Goal: Task Accomplishment & Management: Use online tool/utility

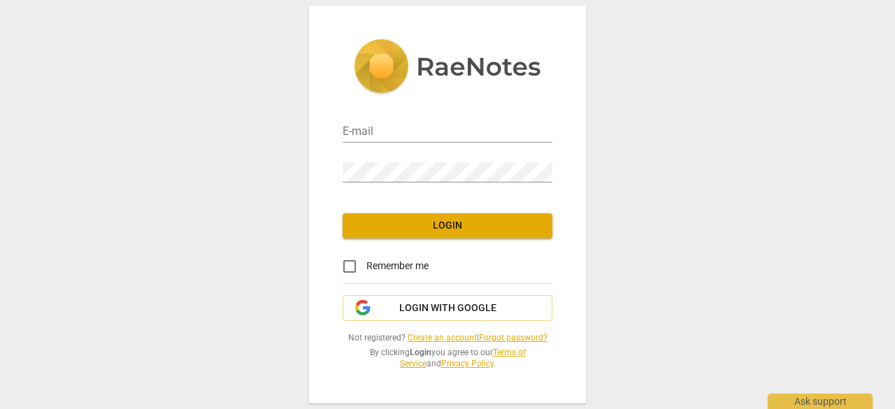
type input "[EMAIL_ADDRESS][DOMAIN_NAME]"
click at [351, 267] on input "Remember me" at bounding box center [350, 267] width 34 height 34
checkbox input "true"
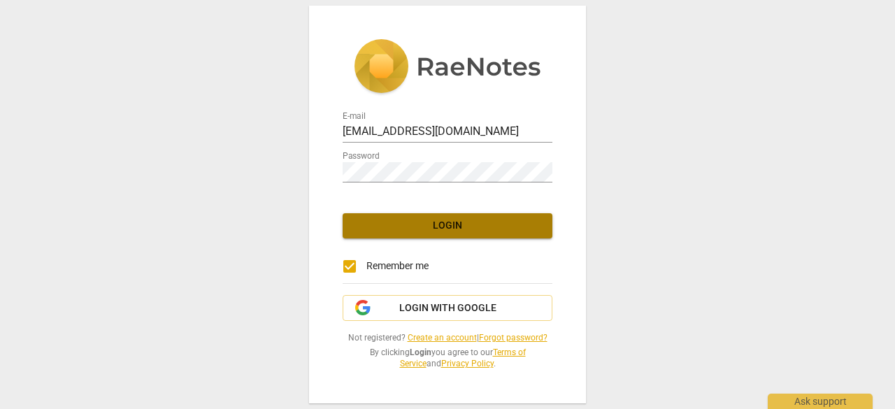
click at [431, 214] on button "Login" at bounding box center [447, 225] width 210 height 25
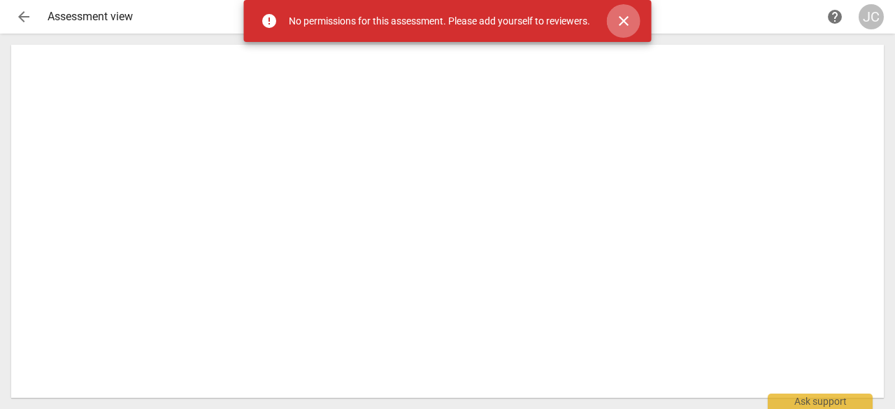
click at [623, 17] on span "close" at bounding box center [623, 21] width 17 height 17
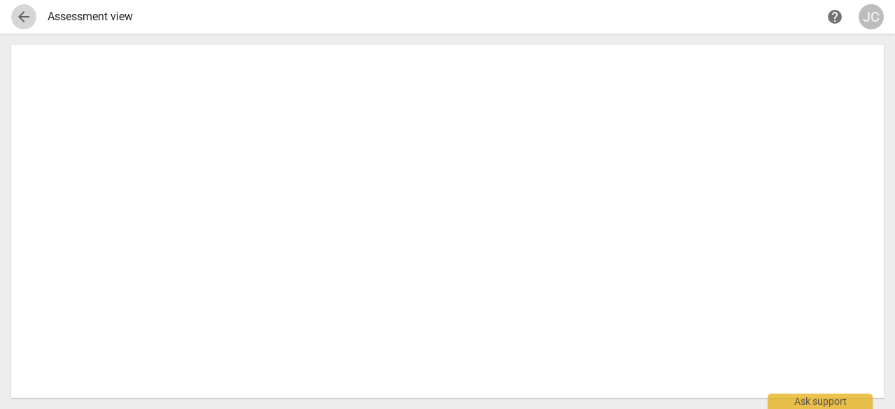
click at [24, 14] on span "arrow_back" at bounding box center [23, 16] width 17 height 17
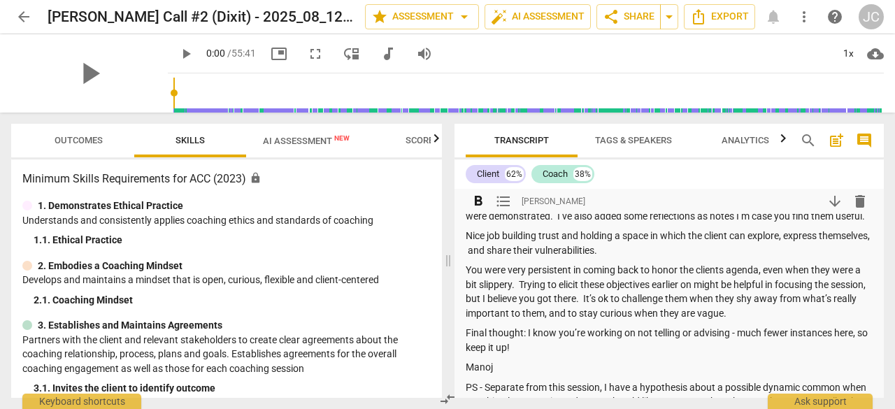
scroll to position [67, 0]
click at [802, 15] on span "more_vert" at bounding box center [803, 16] width 17 height 17
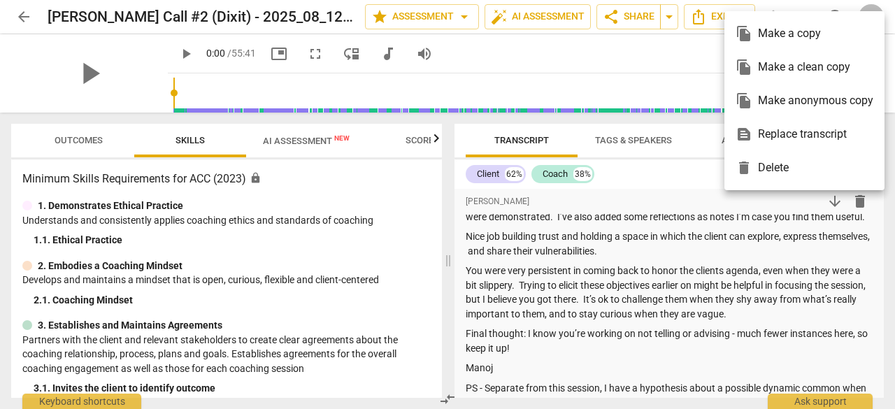
click at [22, 15] on div at bounding box center [447, 204] width 895 height 409
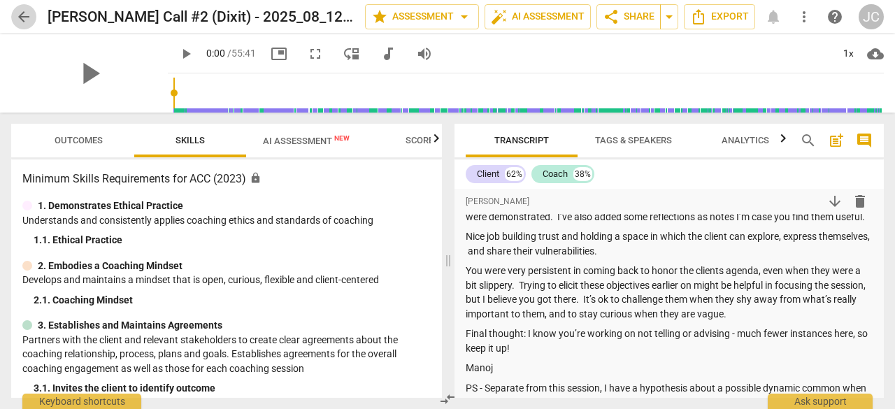
click at [22, 15] on span "arrow_back" at bounding box center [23, 16] width 17 height 17
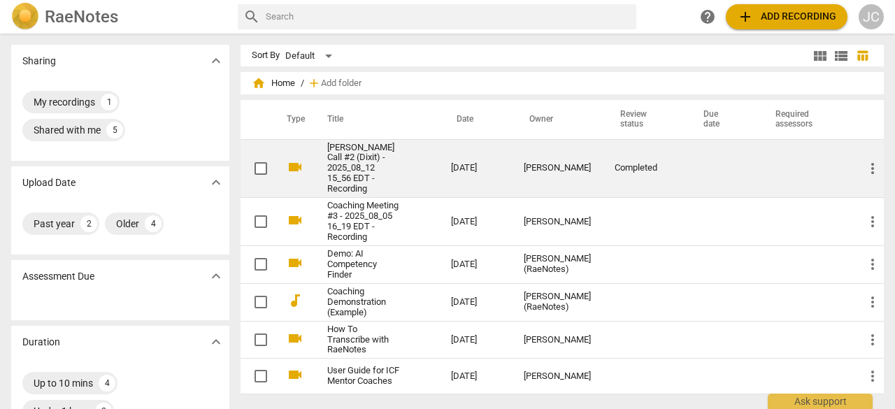
click at [869, 160] on span "more_vert" at bounding box center [872, 168] width 17 height 17
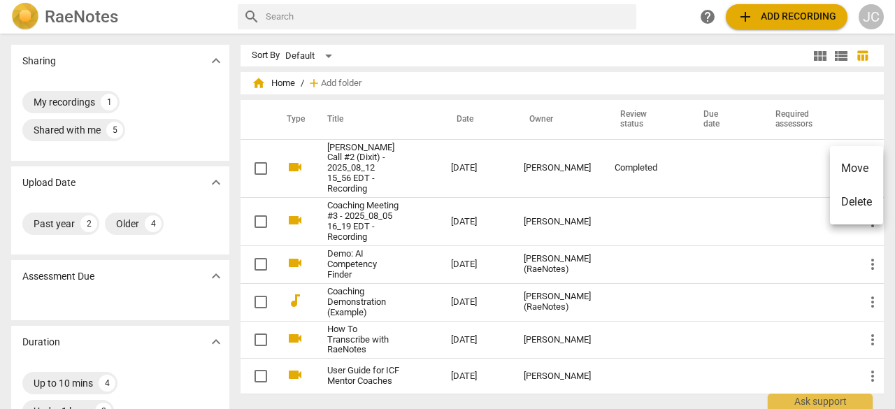
click at [731, 166] on div at bounding box center [447, 204] width 895 height 409
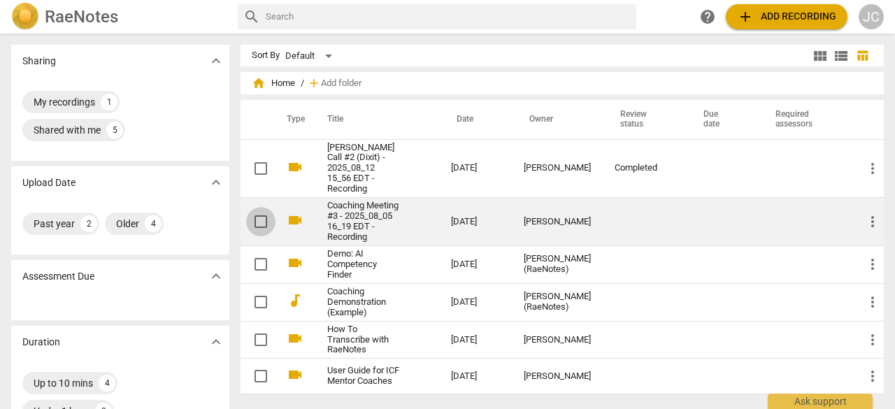
click at [256, 221] on input "checkbox" at bounding box center [260, 221] width 29 height 17
checkbox input "false"
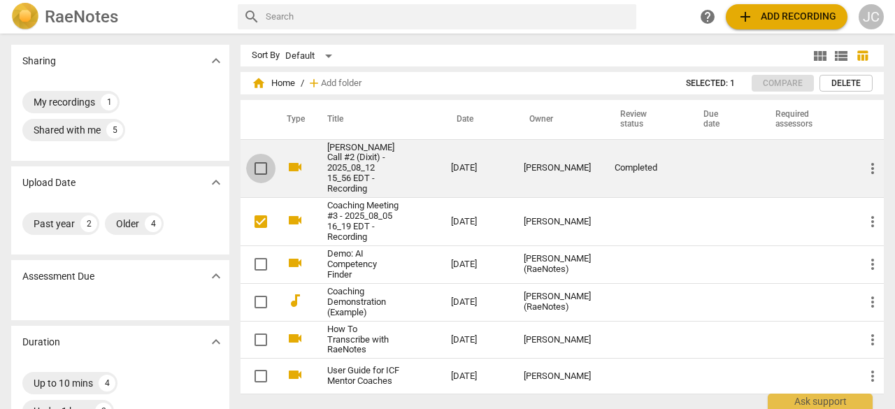
click at [264, 167] on input "checkbox" at bounding box center [260, 168] width 29 height 17
checkbox input "false"
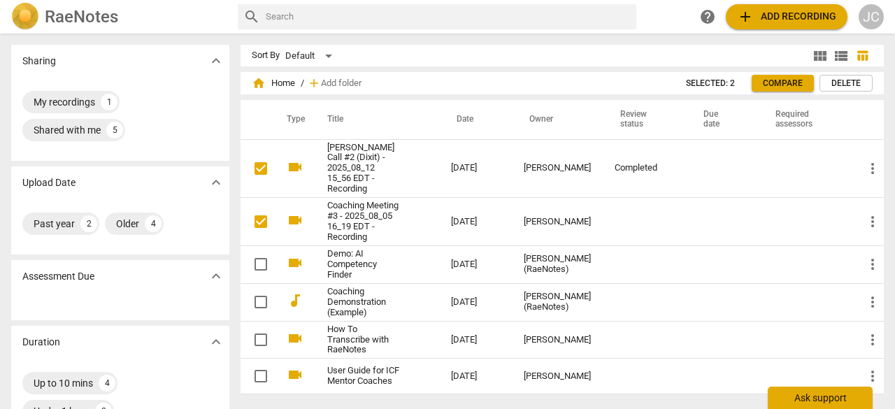
click at [817, 398] on div "Ask support" at bounding box center [819, 397] width 105 height 22
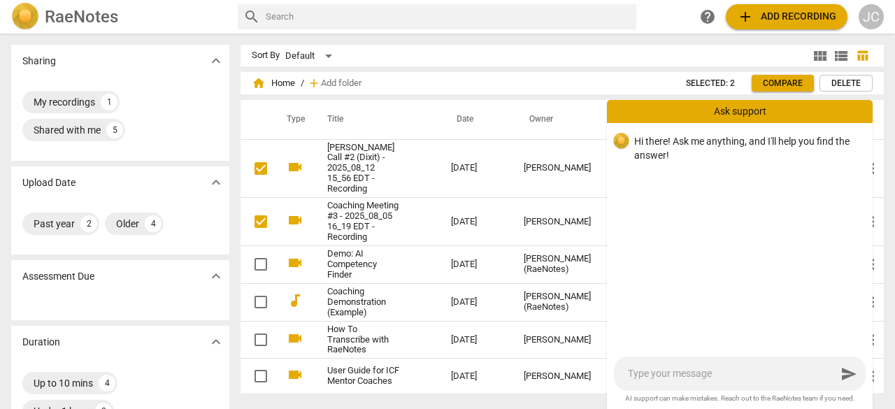
click at [653, 380] on textarea at bounding box center [732, 373] width 208 height 13
type textarea "c"
type textarea "ca"
type textarea "can"
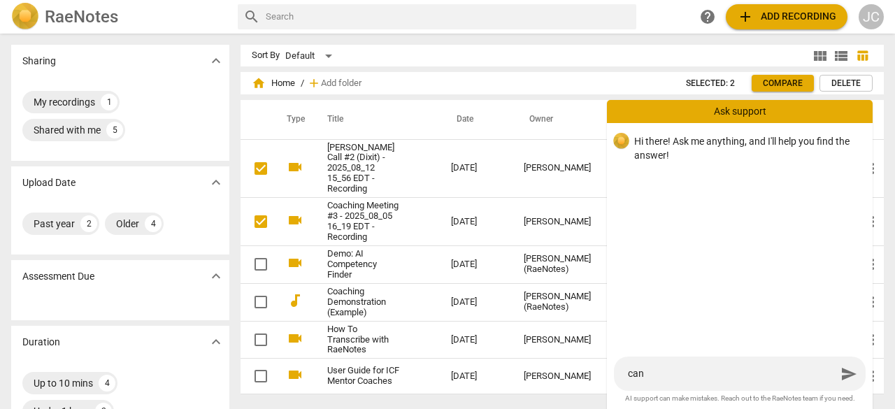
type textarea "can"
type textarea "can i"
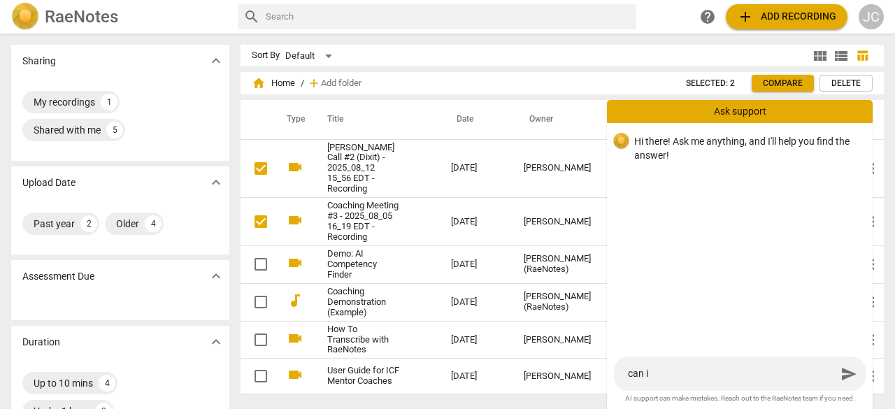
type textarea "can i"
type textarea "can i s"
type textarea "can i sh"
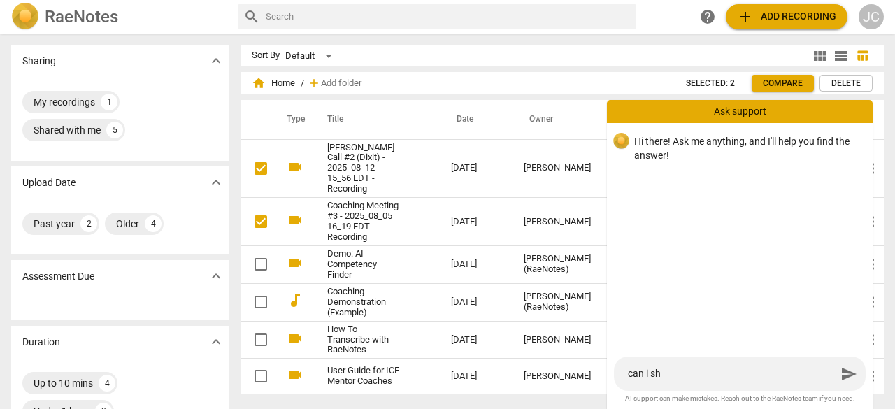
type textarea "can i sha"
type textarea "can i shar"
type textarea "can i share"
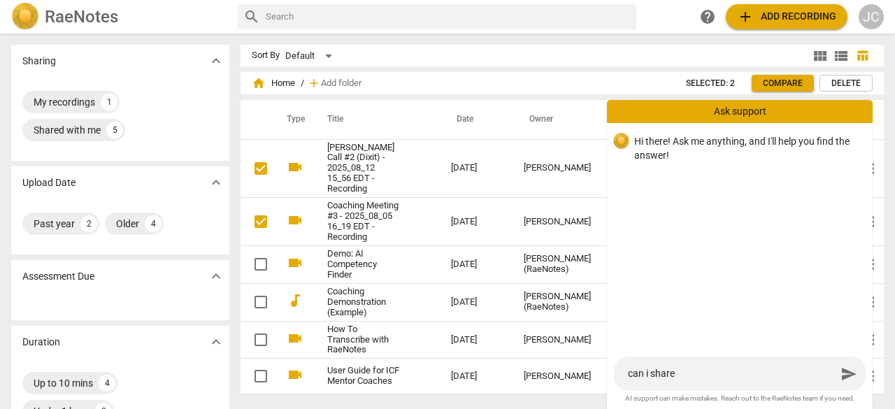
type textarea "can i share"
type textarea "can i share t"
type textarea "can i share th"
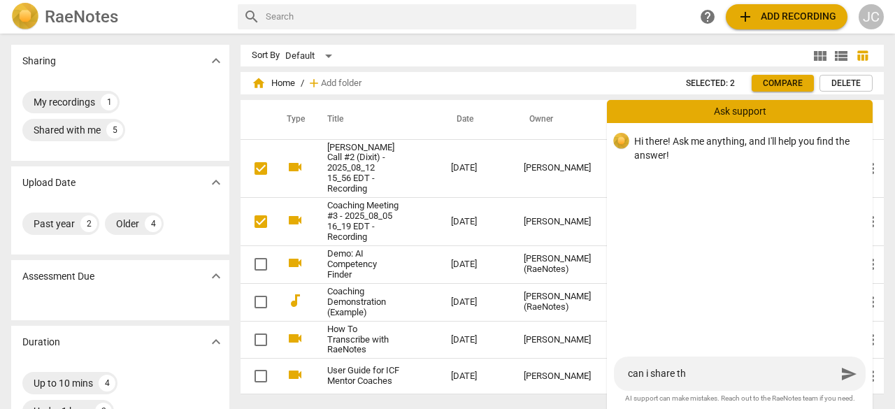
type textarea "can i share the"
type textarea "can i share thes"
type textarea "can i share these"
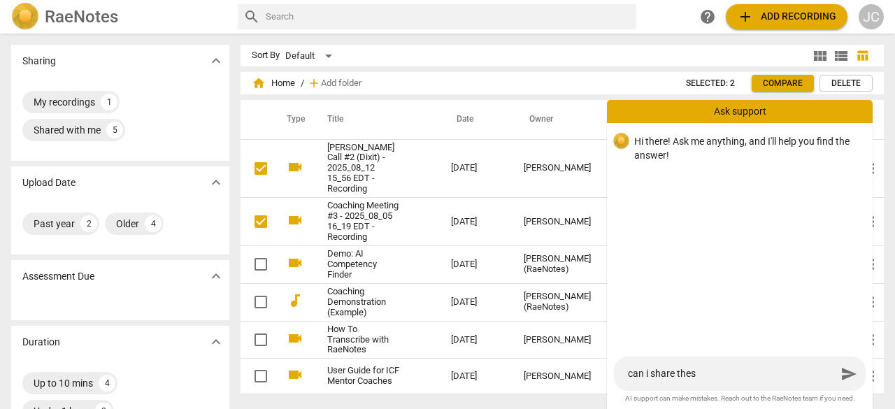
type textarea "can i share these"
type textarea "can i share these w"
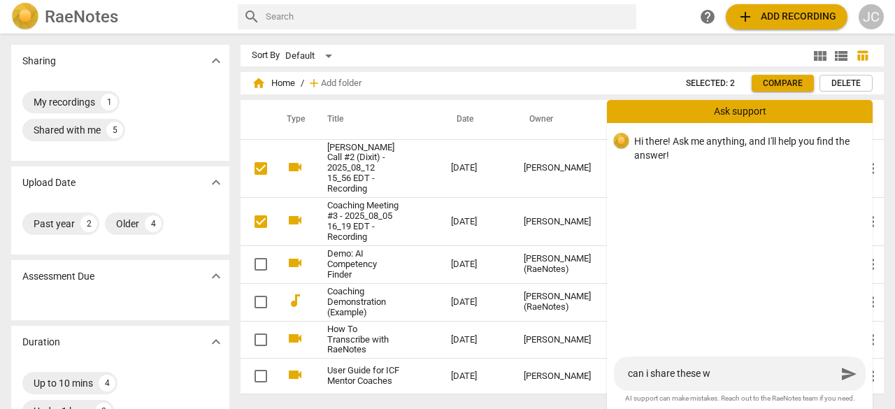
type textarea "can i share these wi"
type textarea "can i share these wit"
type textarea "can i share these with"
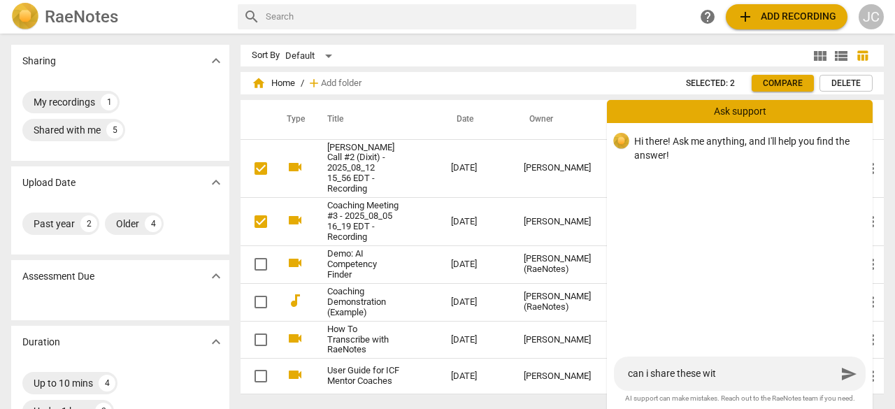
type textarea "can i share these with"
type textarea "can i share these with a"
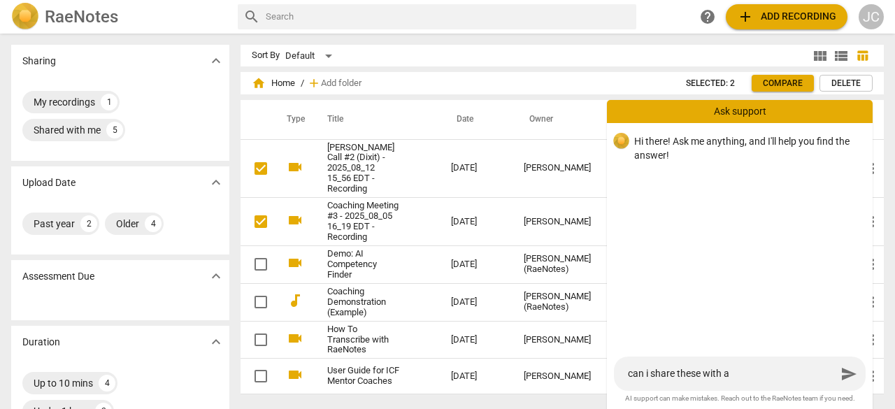
type textarea "can i share these with an"
type textarea "can i share these with ano"
type textarea "can i share these with anot"
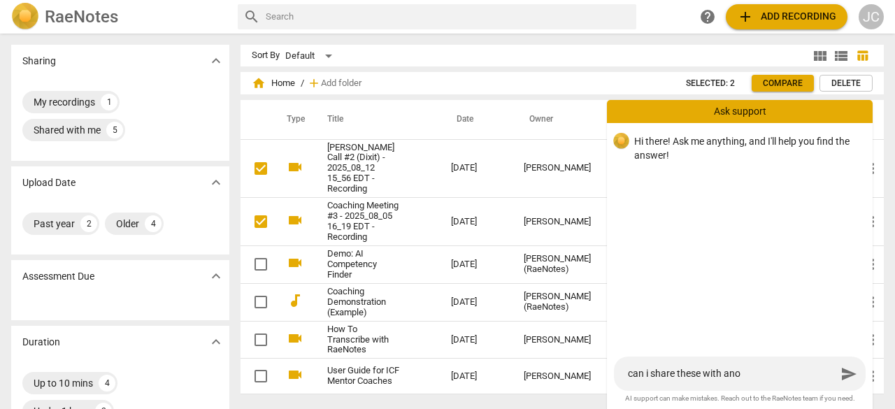
type textarea "can i share these with anot"
type textarea "can i share these with anoth"
type textarea "can i share these with anothe"
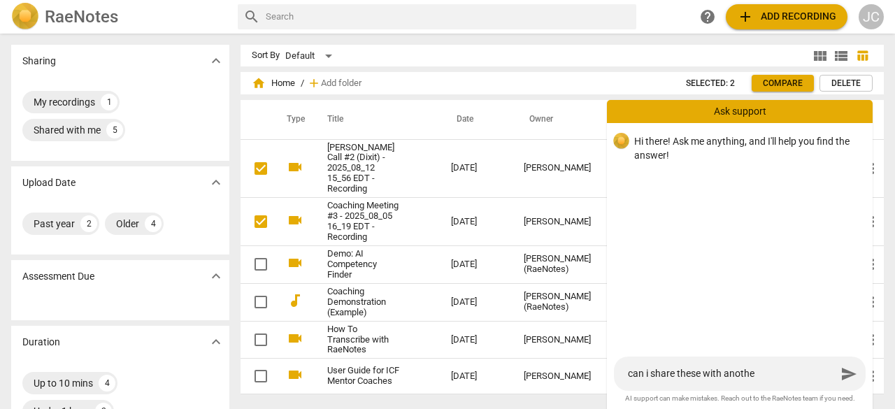
type textarea "can i share these with another"
click at [704, 372] on textarea "can i share these with another" at bounding box center [732, 373] width 208 height 13
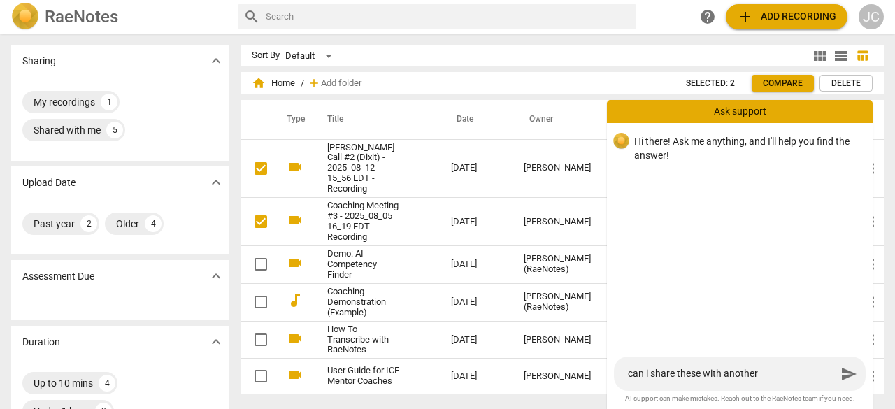
type textarea "can i share these rwith another"
type textarea "can i share these rewith another"
type textarea "can i share these recwith another"
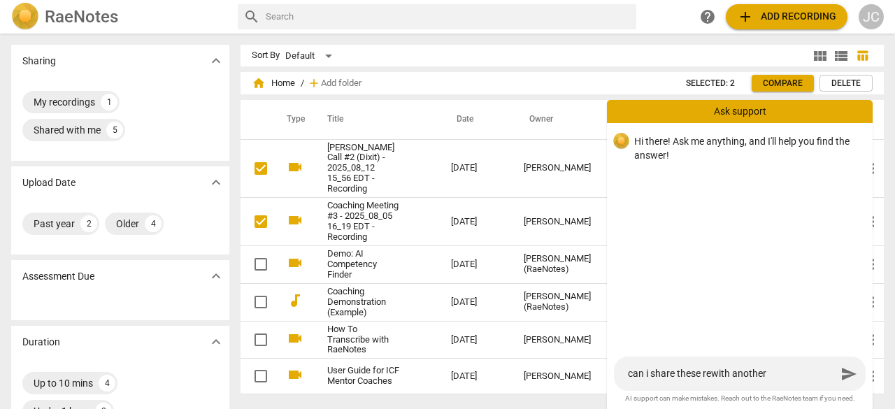
type textarea "can i share these recwith another"
type textarea "can i share these recowith another"
type textarea "can i share these recorwith another"
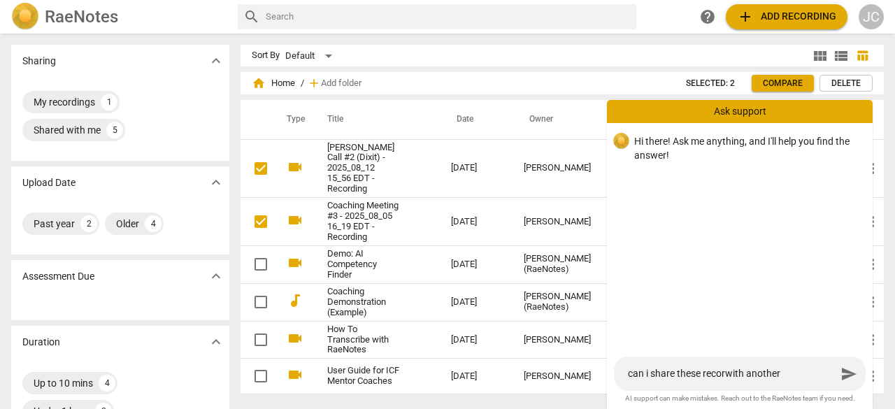
type textarea "can i share these recordwith another"
type textarea "can i share these recordiwith another"
type textarea "can i share these recordinwith another"
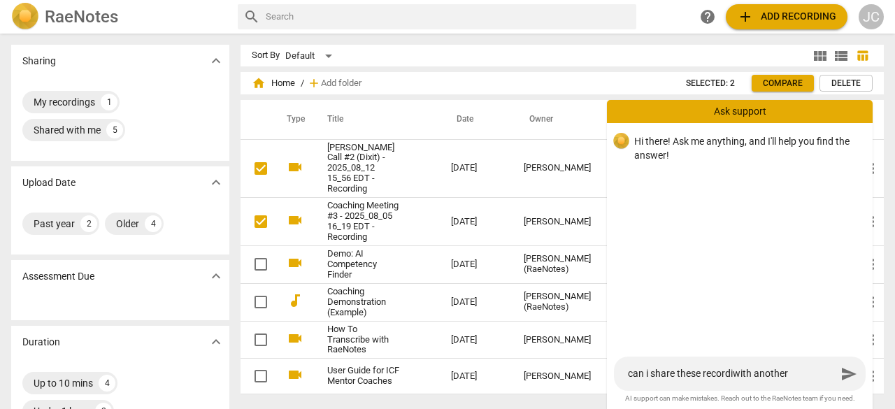
type textarea "can i share these recordinwith another"
type textarea "can i share these recordingwith another"
type textarea "can i share these recording with another"
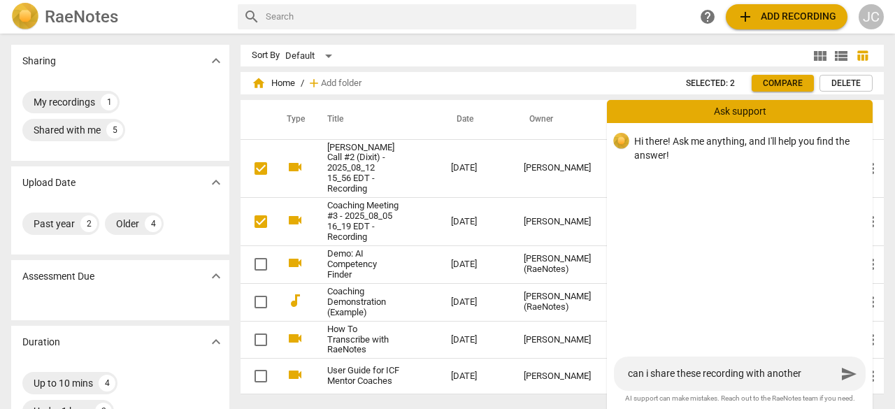
type textarea "can i share these recordingwith another"
type textarea "can i share these recordingswith another"
type textarea "can i share these recordings with another"
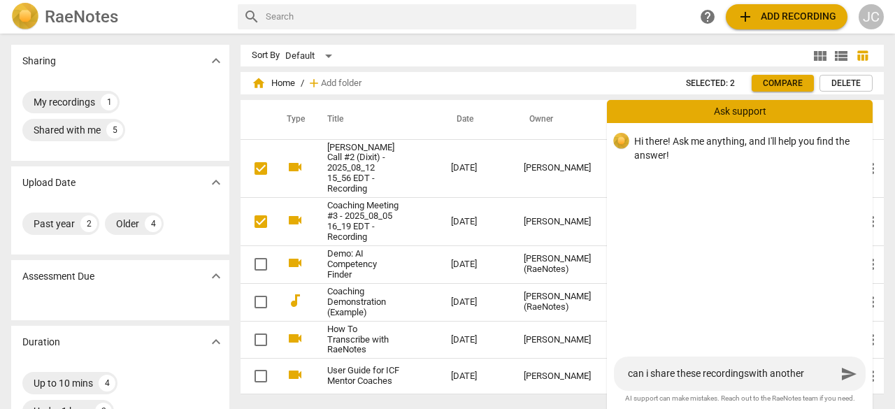
type textarea "can i share these recordings with another"
click at [814, 373] on textarea "can i share these recordings with another" at bounding box center [732, 373] width 208 height 13
type textarea "can i share these recordings with another f"
type textarea "can i share these recordings with another fa"
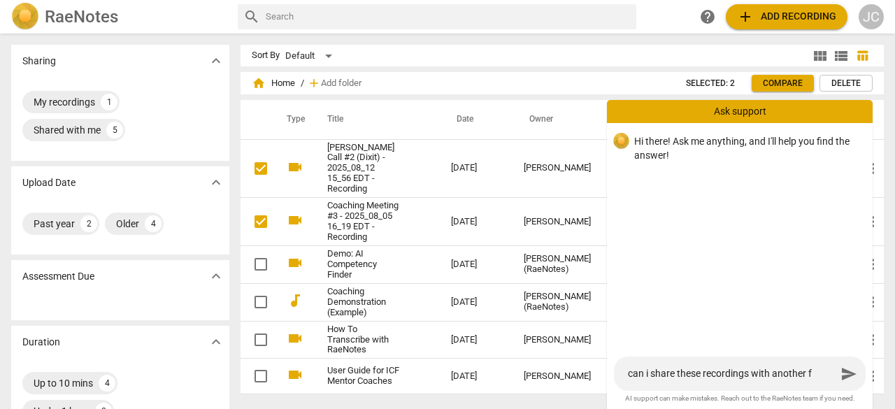
type textarea "can i share these recordings with another fa"
type textarea "can i share these recordings with another fac"
type textarea "can i share these recordings with another facu"
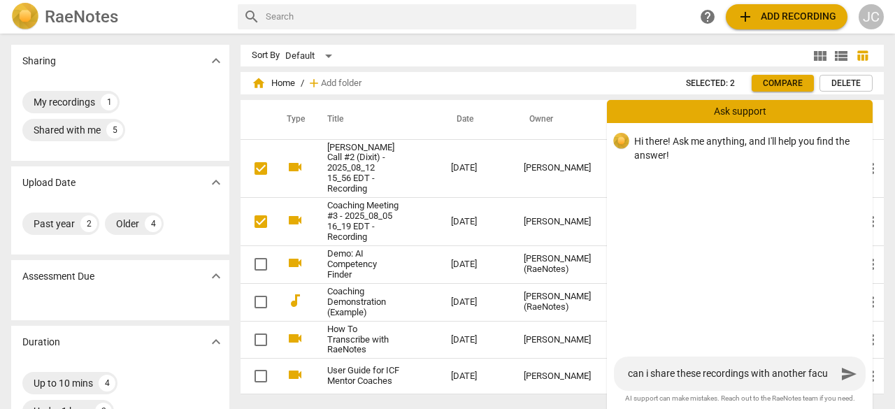
type textarea "can i share these recordings with another facul"
type textarea "can i share these recordings with another facult"
type textarea "can i share these recordings with another faculty"
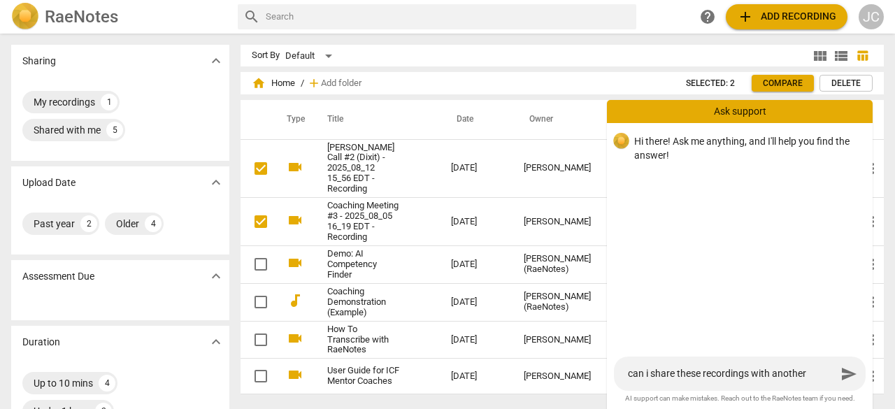
type textarea "can i share these recordings with another faculty"
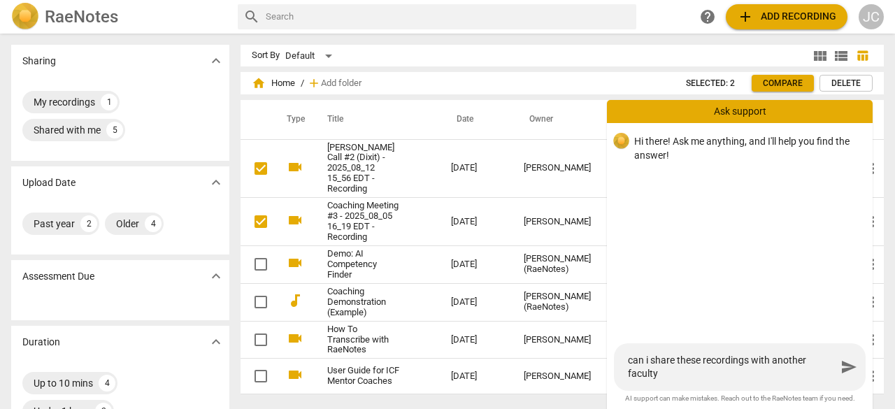
type textarea "can i share these recordings with another faculty m"
type textarea "can i share these recordings with another faculty me"
type textarea "can i share these recordings with another faculty mem"
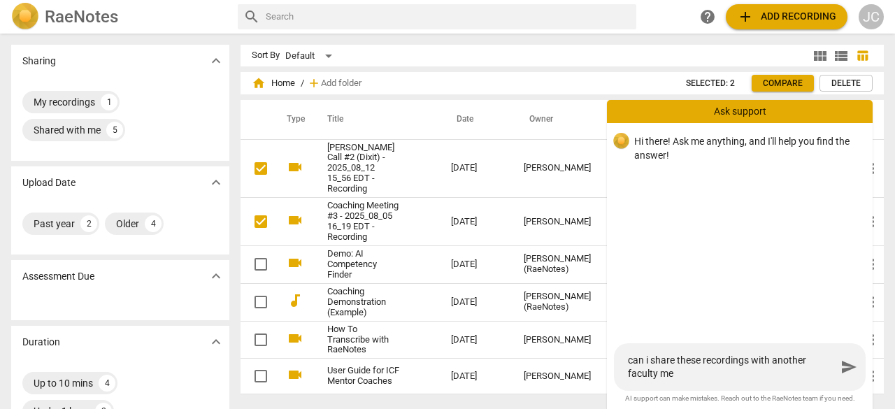
type textarea "can i share these recordings with another faculty mem"
type textarea "can i share these recordings with another faculty memb"
type textarea "can i share these recordings with another faculty membe"
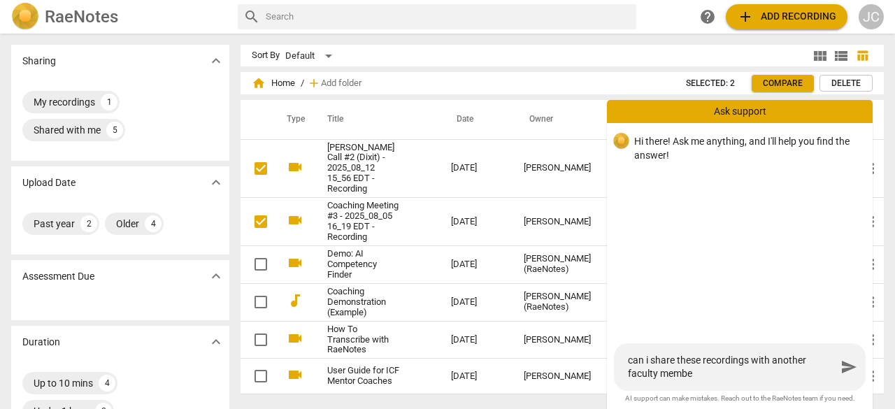
type textarea "can i share these recordings with another faculty member"
type textarea "can i share these recordings with another faculty memberi"
type textarea "can i share these recordings with another faculty memberin"
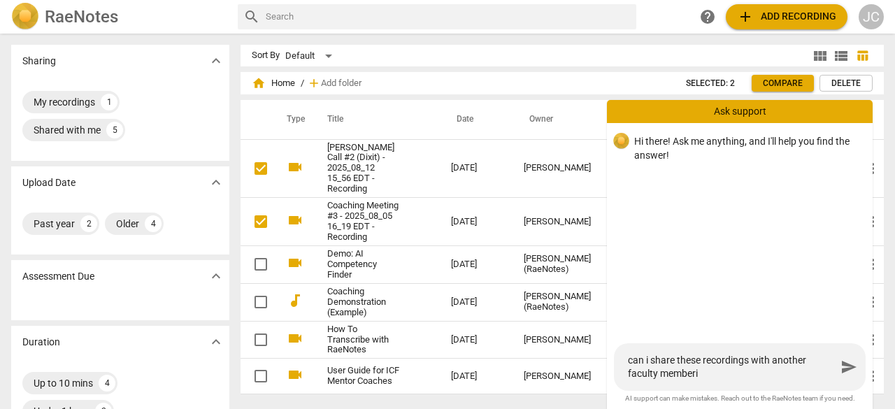
type textarea "can i share these recordings with another faculty memberin"
type textarea "can i share these recordings with another faculty memberin ="
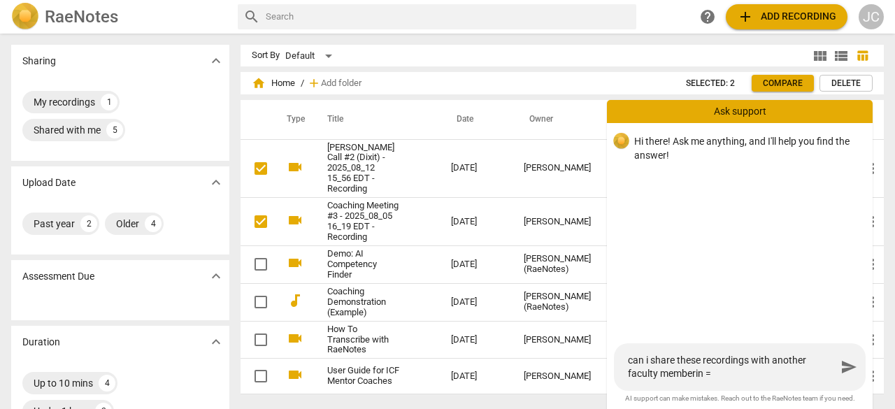
type textarea "can i share these recordings with another faculty memberin =="
type textarea "can i share these recordings with another faculty memberin ="
type textarea "can i share these recordings with another faculty memberin"
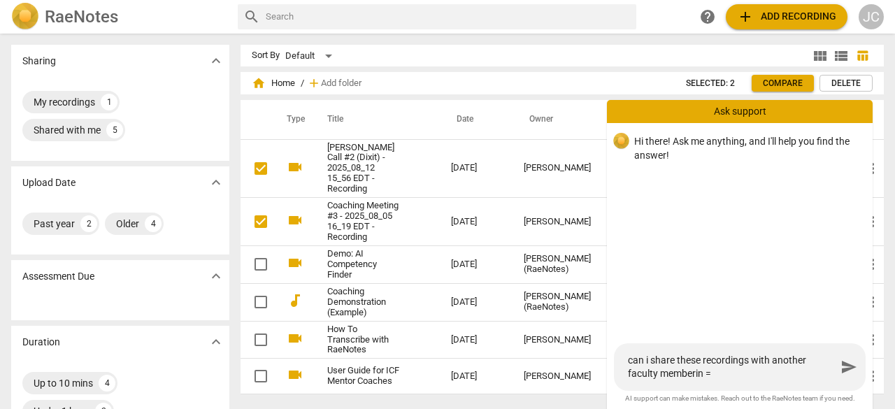
type textarea "can i share these recordings with another faculty memberin"
type textarea "can i share these recordings with another faculty memberi"
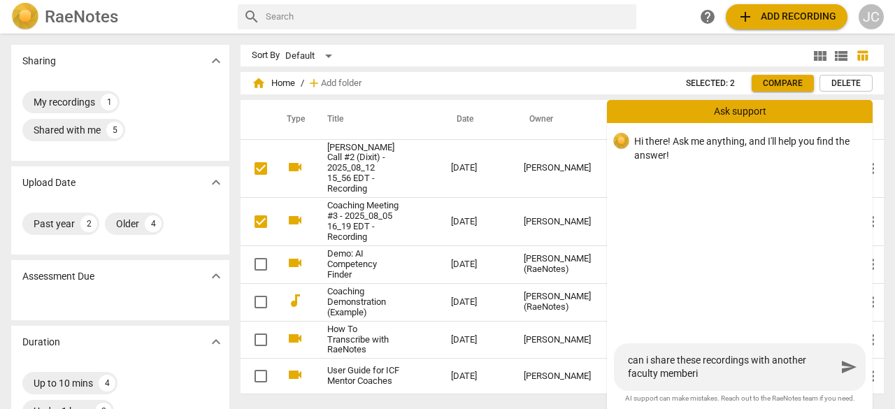
type textarea "can i share these recordings with another faculty member"
type textarea "can i share these recordings with another faculty member i"
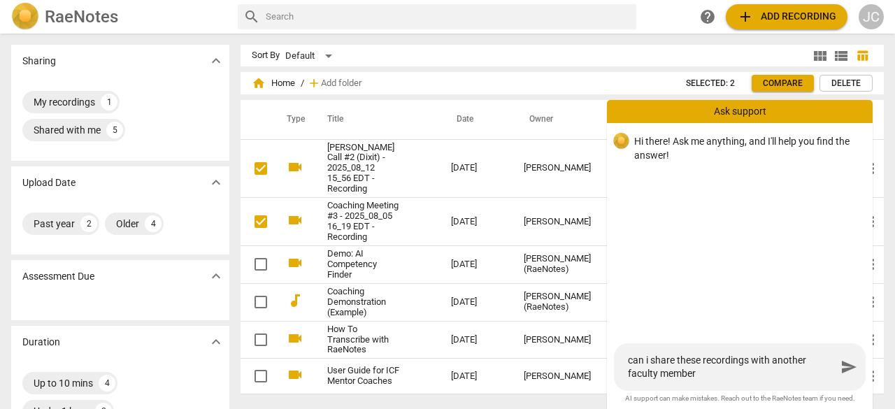
type textarea "can i share these recordings with another faculty member i"
type textarea "can i share these recordings with another faculty member in"
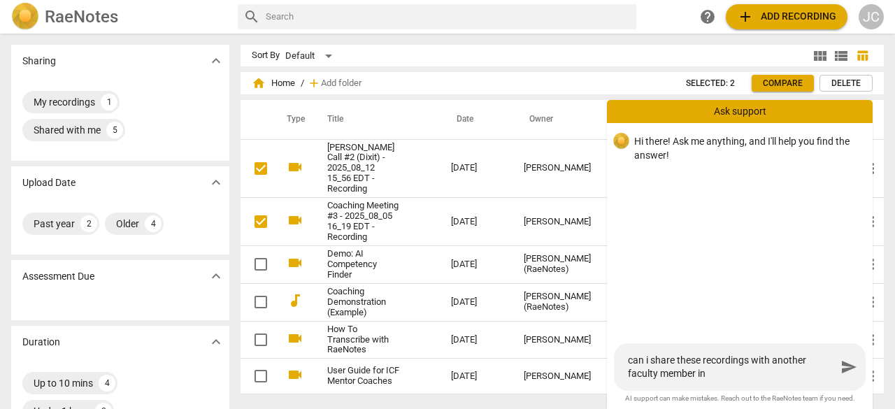
type textarea "can i share these recordings with another faculty member in t"
type textarea "can i share these recordings with another faculty member in th"
type textarea "can i share these recordings with another faculty member in the"
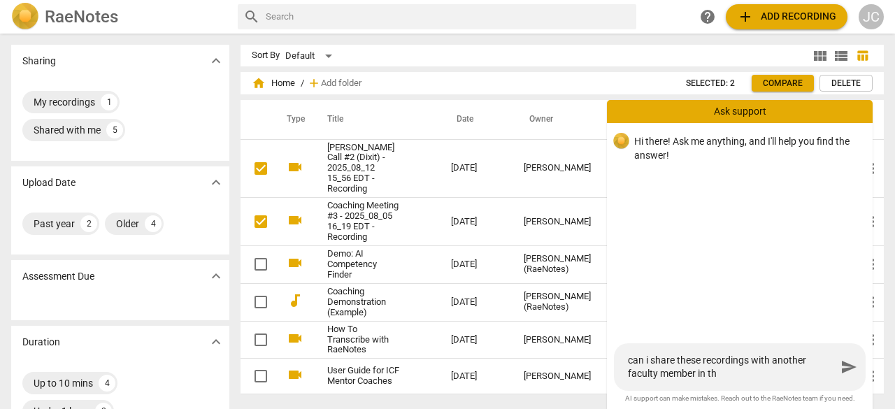
type textarea "can i share these recordings with another faculty member in the"
type textarea "can i share these recordings with another faculty member in the p"
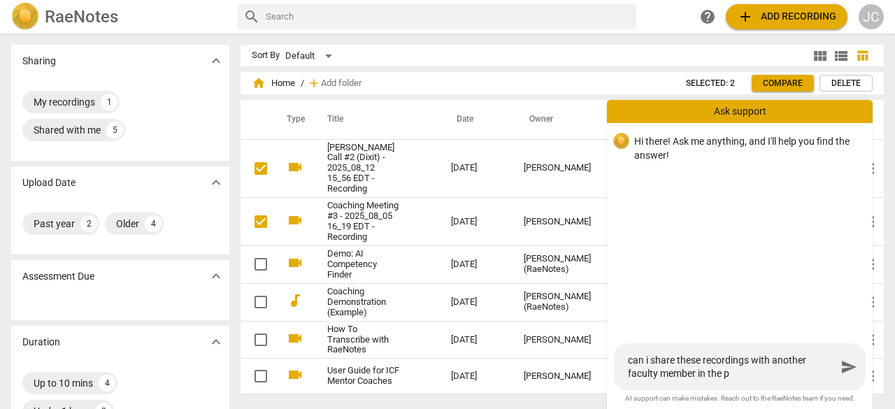
type textarea "can i share these recordings with another faculty member in the pr"
type textarea "can i share these recordings with another faculty member in the pro"
type textarea "can i share these recordings with another faculty member in the prog"
type textarea "can i share these recordings with another faculty member in the progr"
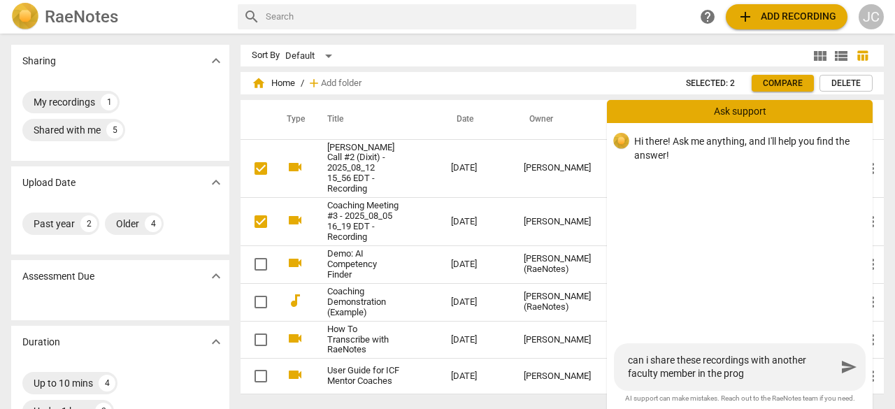
type textarea "can i share these recordings with another faculty member in the progr"
type textarea "can i share these recordings with another faculty member in the progra"
type textarea "can i share these recordings with another faculty member in the program"
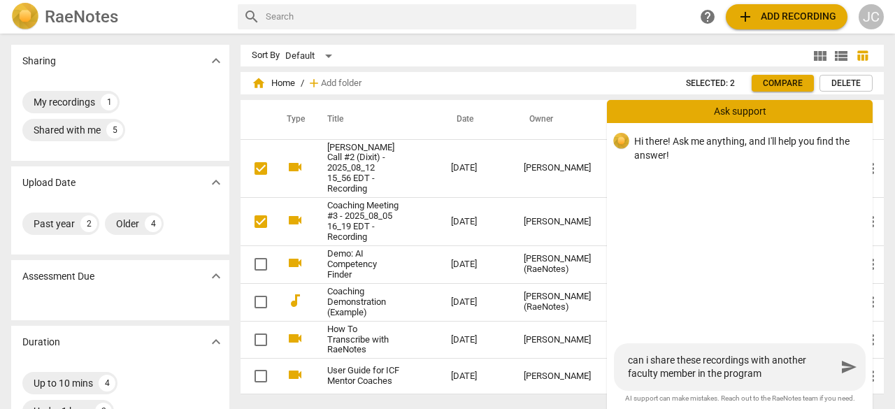
type textarea "can i share these recordings with another faculty member in the program?"
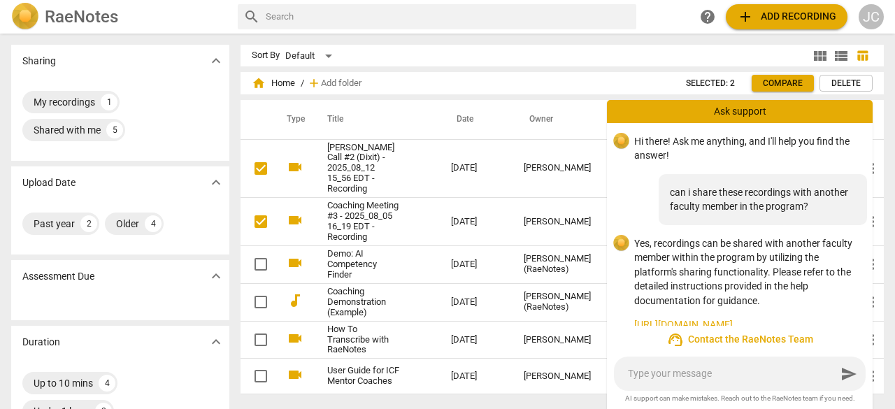
scroll to position [17, 0]
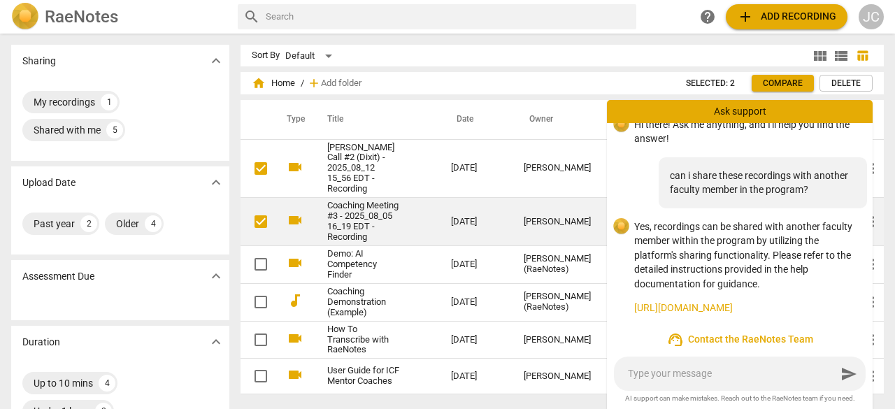
click at [349, 229] on link "Coaching Meeting #3 - 2025_08_05 16_19 EDT - Recording" at bounding box center [363, 222] width 73 height 42
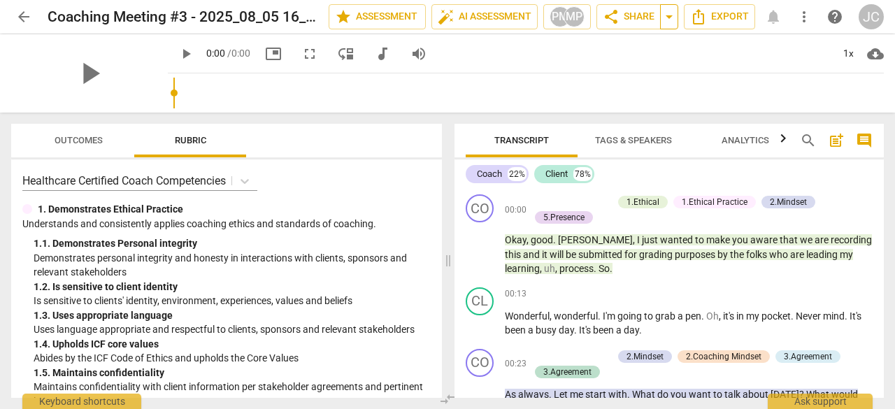
click at [670, 13] on span "arrow_drop_down" at bounding box center [668, 16] width 17 height 17
click at [619, 69] on span "Shared with 4 users" at bounding box center [610, 70] width 78 height 13
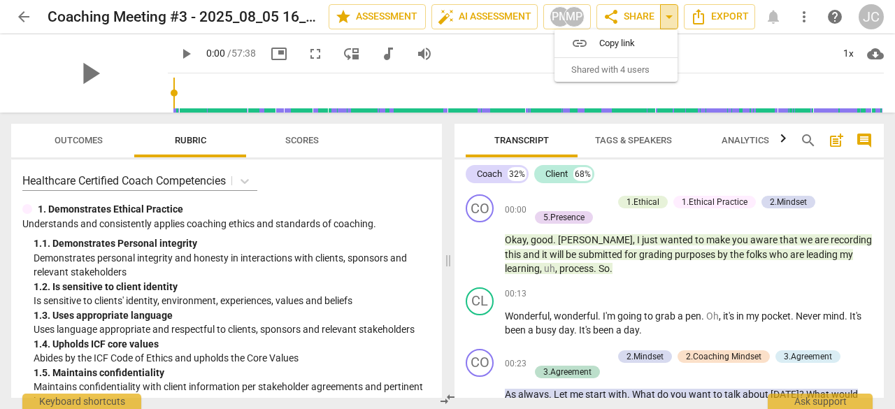
click at [672, 15] on span "arrow_drop_down" at bounding box center [668, 16] width 17 height 17
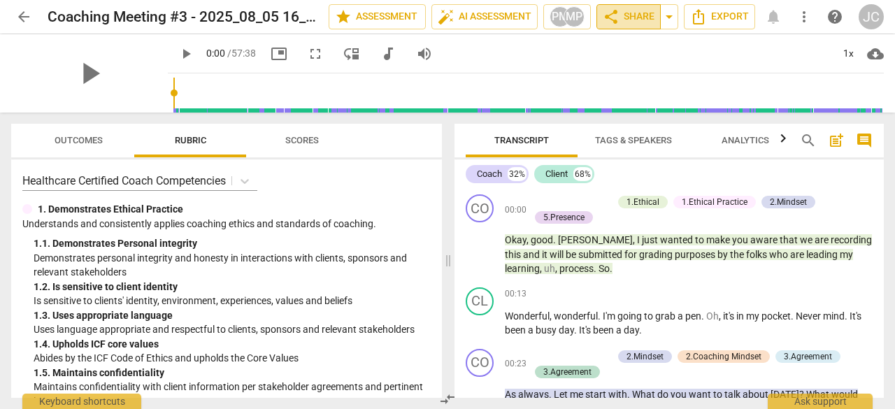
click at [633, 15] on span "share Share" at bounding box center [628, 16] width 52 height 17
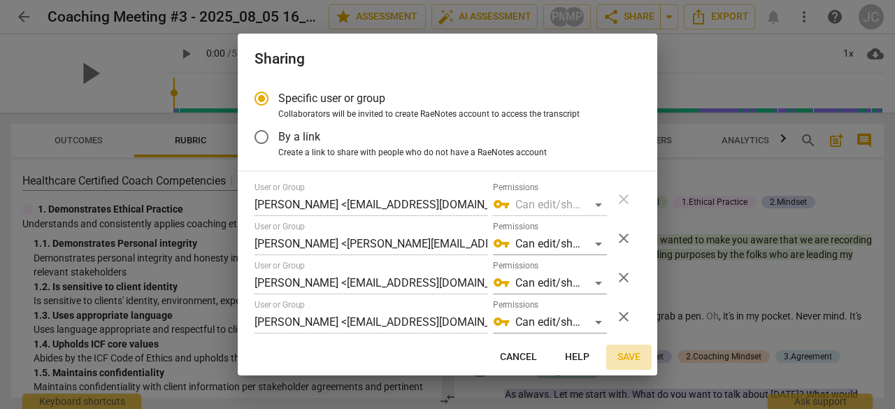
click at [633, 356] on span "Save" at bounding box center [628, 357] width 23 height 14
radio input "false"
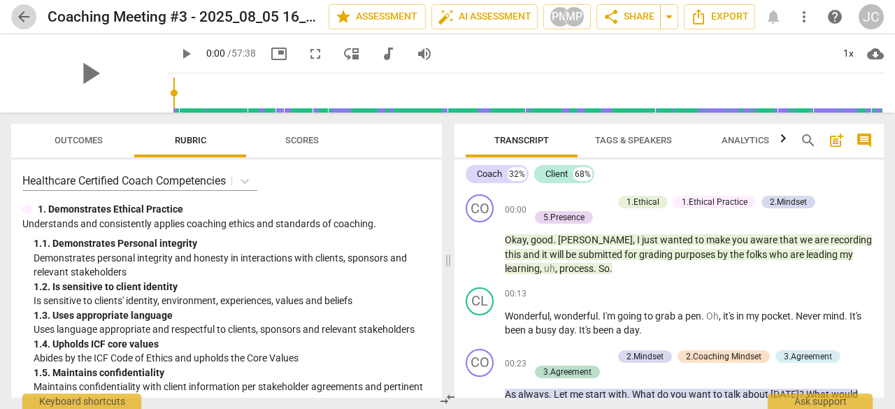
click at [26, 15] on span "arrow_back" at bounding box center [23, 16] width 17 height 17
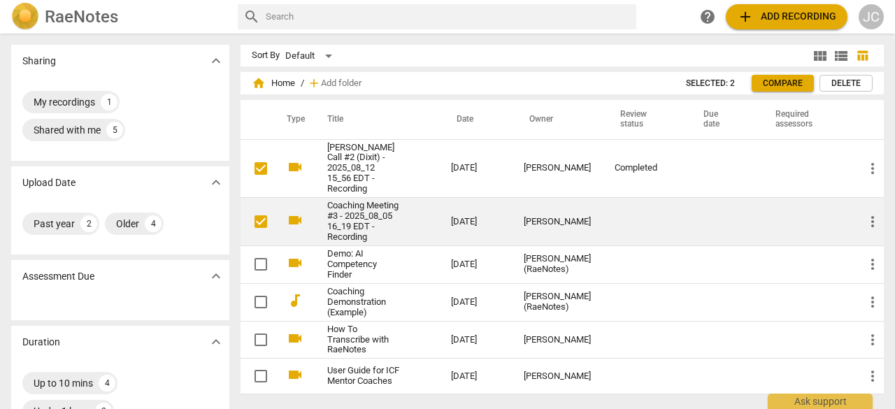
click at [365, 204] on link "Coaching Meeting #3 - 2025_08_05 16_19 EDT - Recording" at bounding box center [363, 222] width 73 height 42
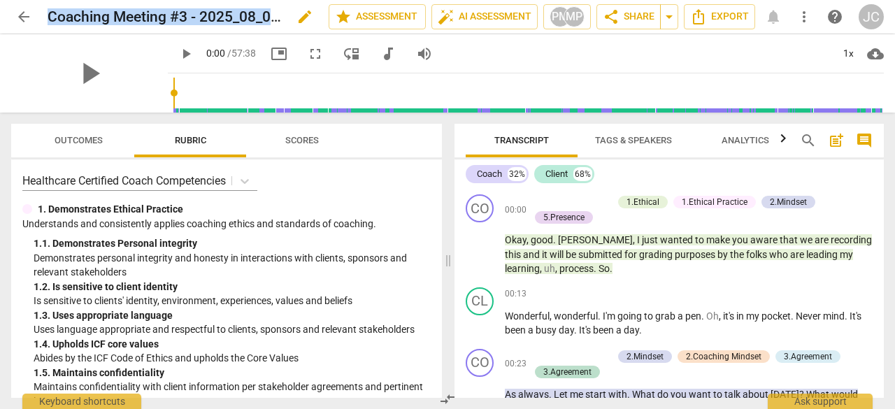
drag, startPoint x: 103, startPoint y: 15, endPoint x: 287, endPoint y: 8, distance: 184.7
click at [287, 8] on div "Coaching Meeting #3 - 2025_08_05 16_19 EDT - Recording edit" at bounding box center [183, 16] width 270 height 25
click at [636, 22] on span "share Share" at bounding box center [628, 16] width 52 height 17
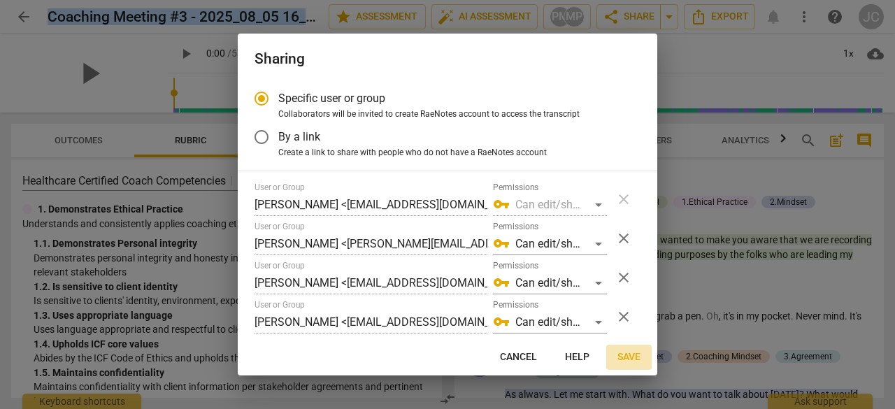
click at [631, 357] on span "Save" at bounding box center [628, 357] width 23 height 14
radio input "false"
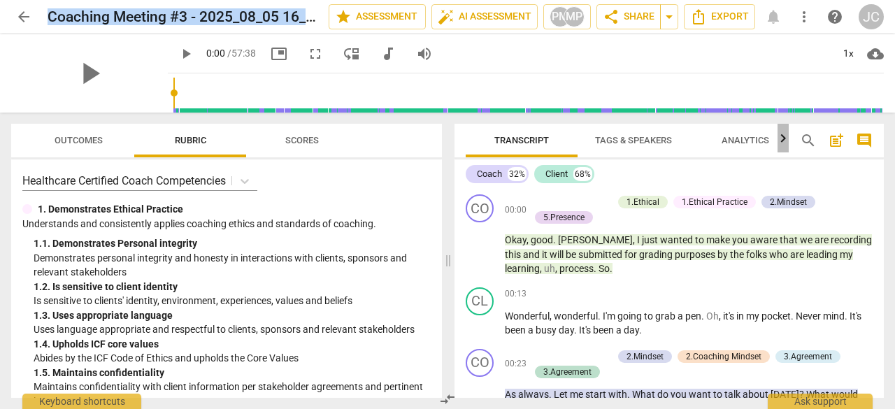
click at [780, 136] on icon "button" at bounding box center [782, 138] width 17 height 17
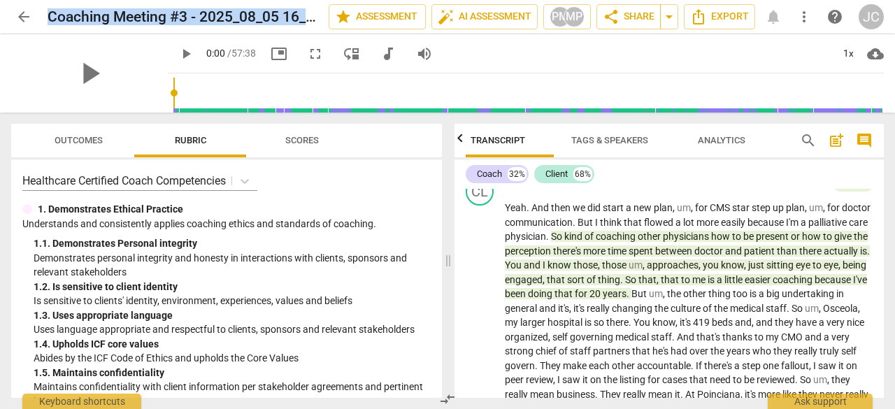
scroll to position [827, 0]
click at [292, 136] on span "Scores" at bounding box center [302, 140] width 34 height 10
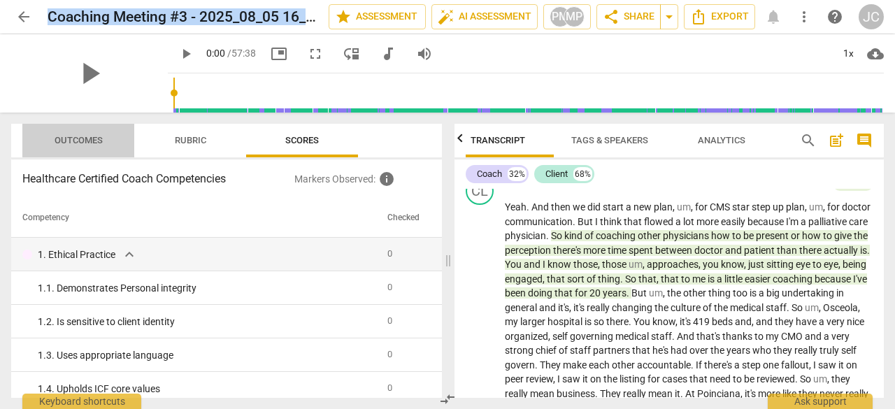
click at [77, 135] on span "Outcomes" at bounding box center [79, 140] width 48 height 10
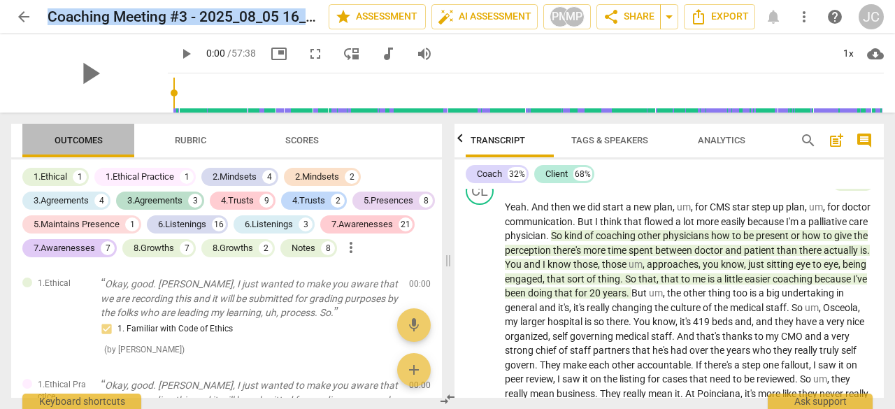
click at [77, 135] on span "Outcomes" at bounding box center [79, 140] width 48 height 10
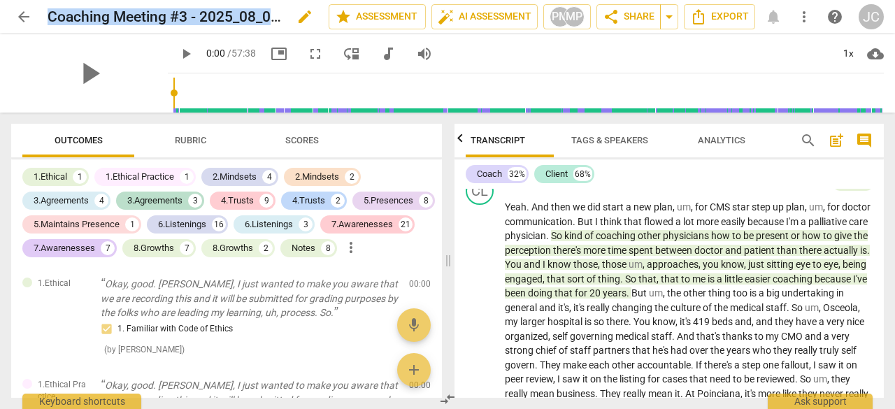
click at [305, 20] on span "edit" at bounding box center [304, 16] width 17 height 17
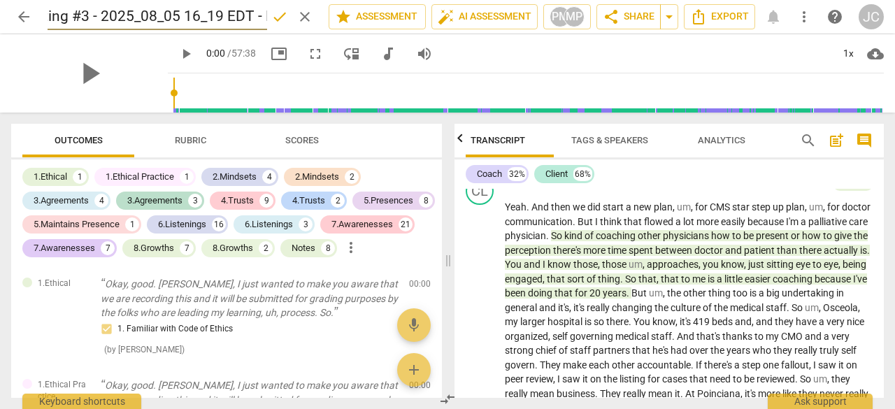
scroll to position [0, 0]
drag, startPoint x: 261, startPoint y: 16, endPoint x: 21, endPoint y: 31, distance: 240.2
click at [21, 31] on div "arrow_back Coaching Meeting #3 - 2025_08_05 16_19 EDT - Recording done clear st…" at bounding box center [447, 17] width 872 height 34
click at [26, 15] on span "arrow_back" at bounding box center [23, 16] width 17 height 17
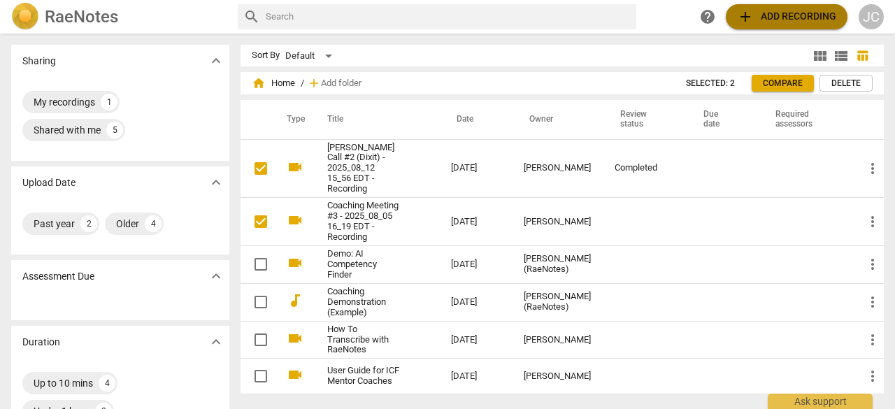
click at [749, 14] on span "add" at bounding box center [745, 16] width 17 height 17
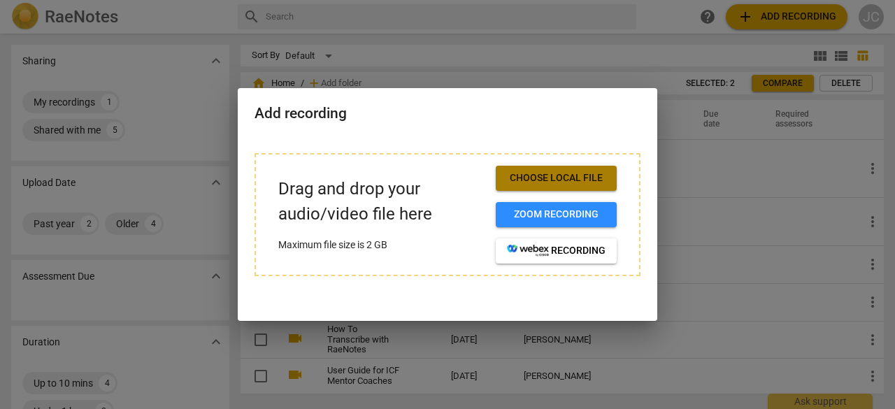
click at [568, 175] on span "Choose local file" at bounding box center [556, 178] width 99 height 14
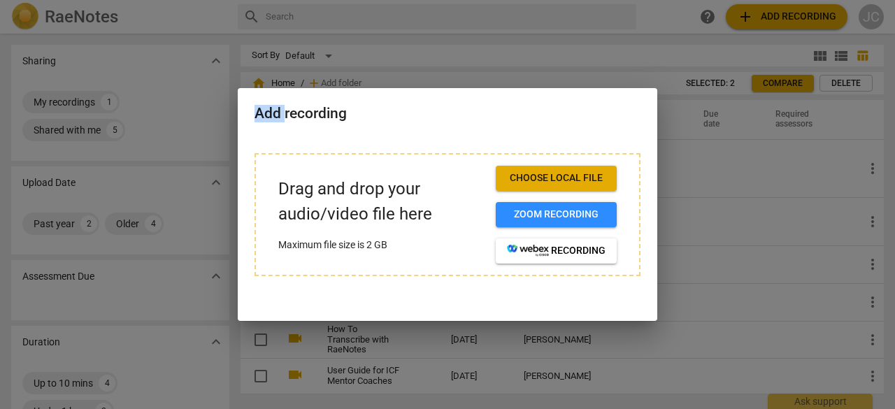
drag, startPoint x: 284, startPoint y: 120, endPoint x: 586, endPoint y: 49, distance: 310.1
click at [586, 49] on div "Add recording Drag and drop your audio/video file here Maximum file size is 2 G…" at bounding box center [447, 204] width 895 height 409
click at [287, 140] on div "Drag and drop your audio/video file here Maximum file size is 2 GB Choose local…" at bounding box center [447, 222] width 419 height 173
click at [775, 171] on div at bounding box center [447, 204] width 895 height 409
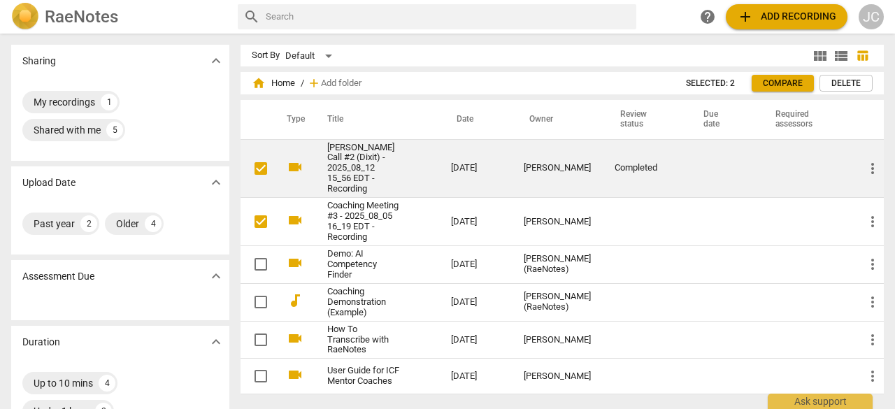
click at [353, 178] on link "[PERSON_NAME] Call #2 (Dixit) - 2025_08_12 15_56 EDT - Recording" at bounding box center [363, 169] width 73 height 52
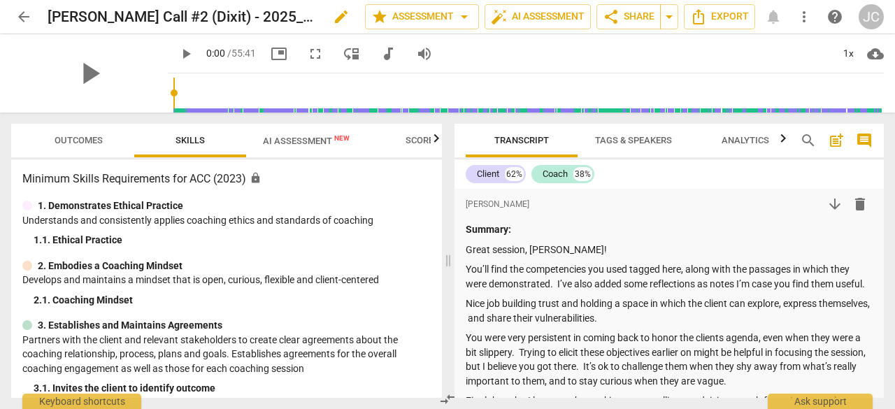
click at [298, 13] on h2 "[PERSON_NAME] Call #2 (Dixit) - 2025_08_12 15_56 EDT - Recording" at bounding box center [183, 16] width 270 height 17
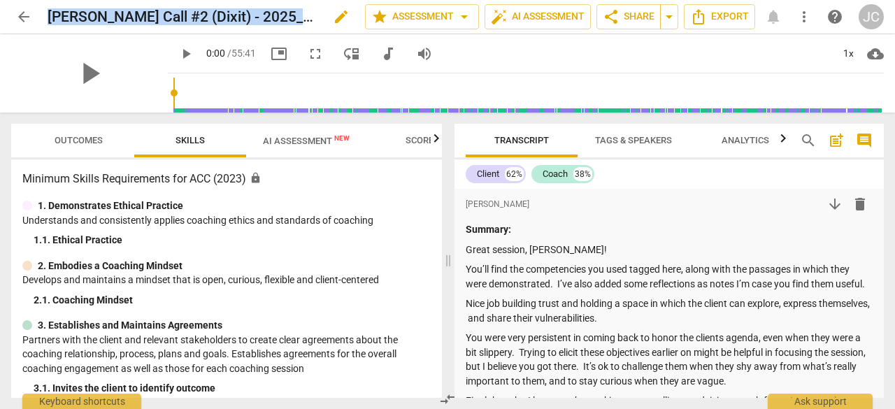
click at [298, 13] on h2 "[PERSON_NAME] Call #2 (Dixit) - 2025_08_12 15_56 EDT - Recording" at bounding box center [183, 16] width 270 height 17
drag, startPoint x: 298, startPoint y: 13, endPoint x: 254, endPoint y: 14, distance: 43.4
click at [254, 14] on h2 "[PERSON_NAME] Call #2 (Dixit) - 2025_08_12 15_56 EDT - Recording" at bounding box center [183, 16] width 270 height 17
click at [335, 15] on span "edit" at bounding box center [341, 16] width 17 height 17
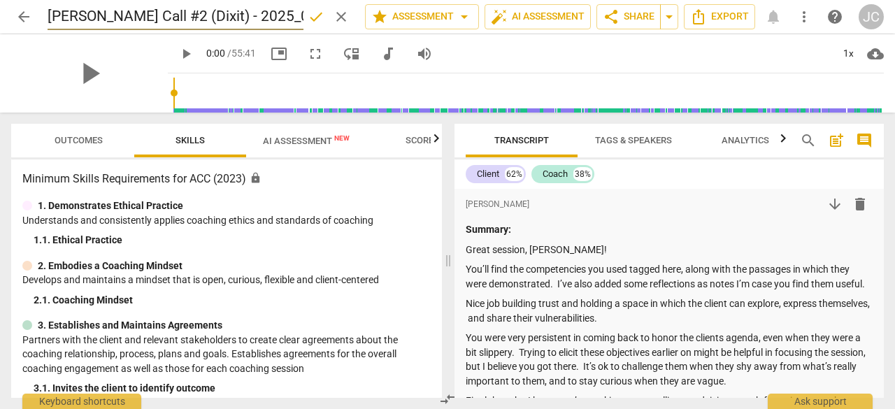
drag, startPoint x: 295, startPoint y: 15, endPoint x: 38, endPoint y: 20, distance: 257.2
click at [38, 20] on div "arrow_back [PERSON_NAME] Call #2 (Dixit) - 2025_08_12 15_56 EDT - Recording don…" at bounding box center [447, 16] width 872 height 27
click at [26, 8] on span "arrow_back" at bounding box center [23, 16] width 17 height 17
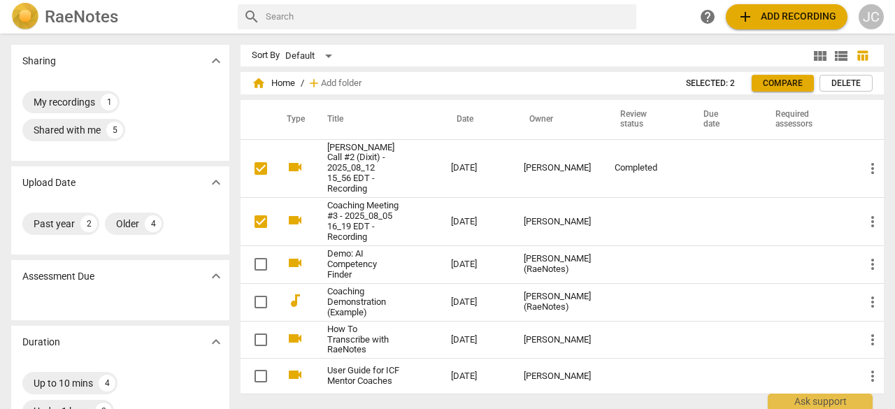
click at [748, 11] on span "add" at bounding box center [745, 16] width 17 height 17
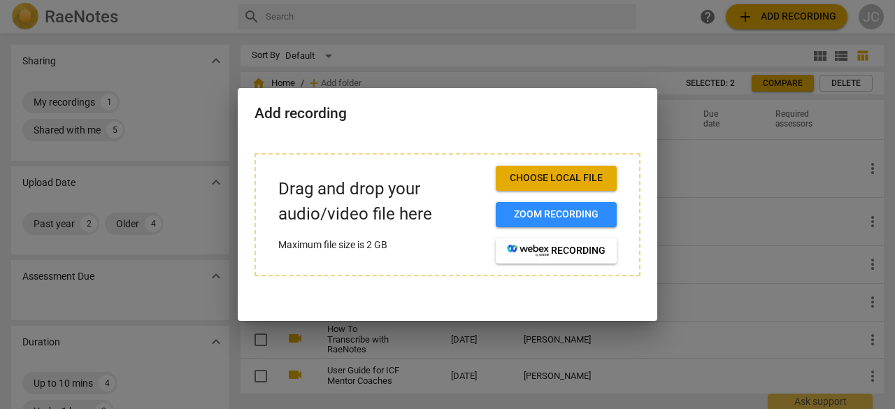
click at [635, 48] on div at bounding box center [447, 204] width 895 height 409
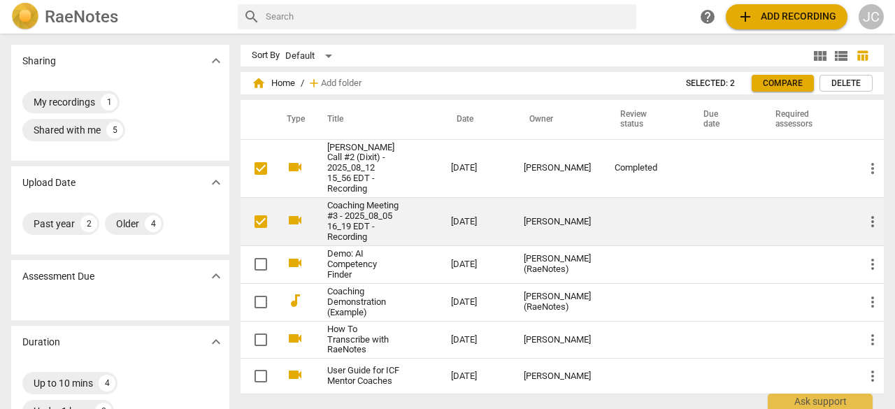
click at [366, 219] on link "Coaching Meeting #3 - 2025_08_05 16_19 EDT - Recording" at bounding box center [363, 222] width 73 height 42
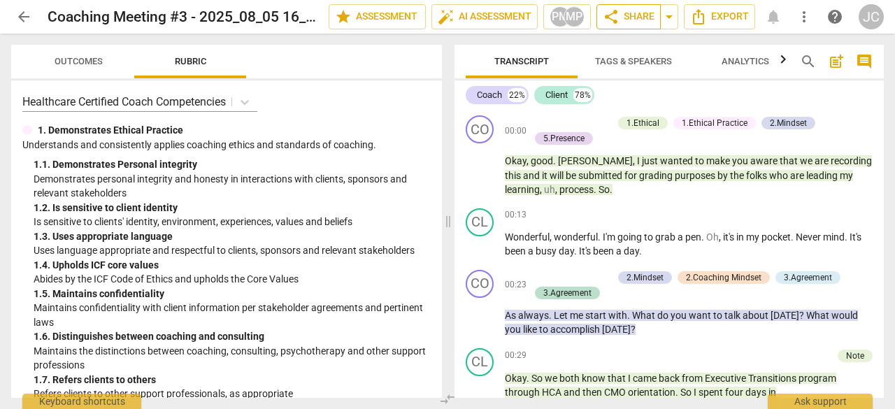
click at [637, 14] on span "share Share" at bounding box center [628, 16] width 52 height 17
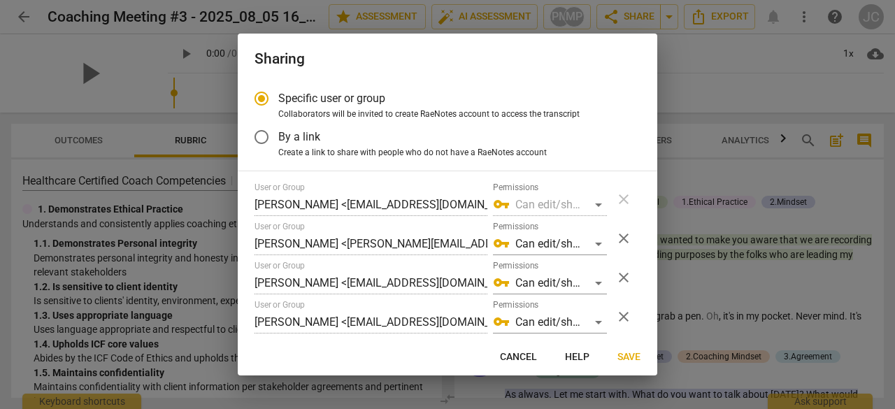
radio input "false"
click at [720, 62] on div at bounding box center [447, 204] width 895 height 409
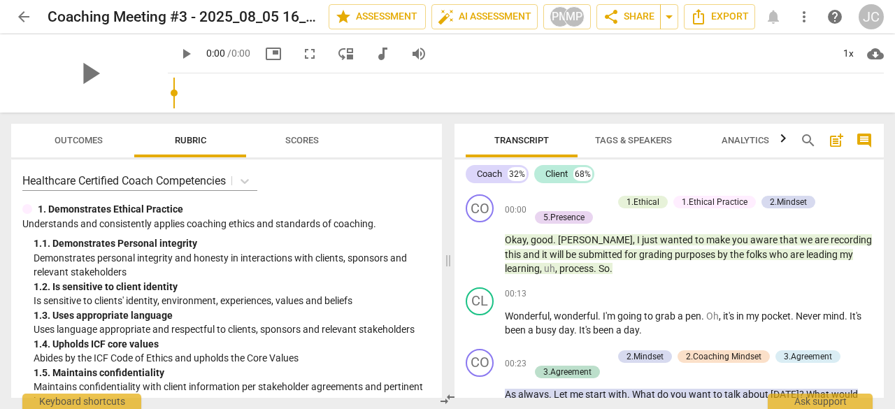
click at [25, 11] on span "arrow_back" at bounding box center [23, 16] width 17 height 17
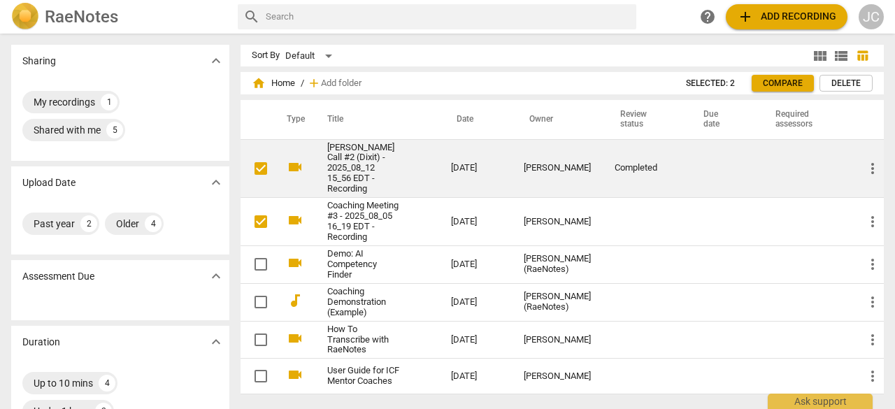
click at [345, 153] on link "[PERSON_NAME] Call #2 (Dixit) - 2025_08_12 15_56 EDT - Recording" at bounding box center [363, 169] width 73 height 52
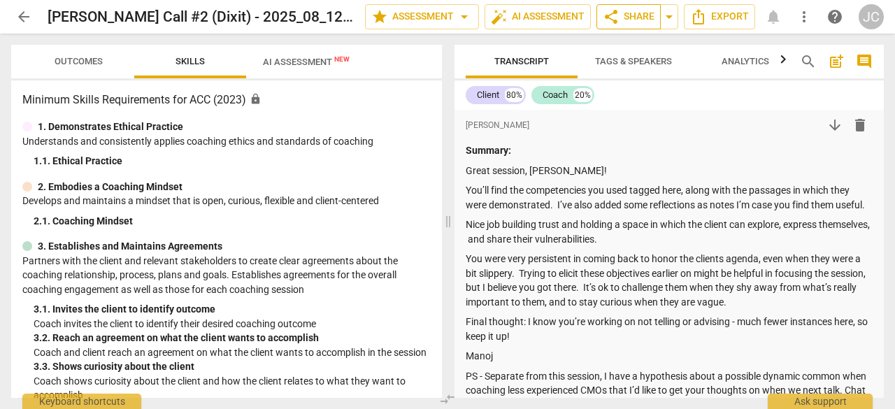
click at [635, 17] on span "share Share" at bounding box center [628, 16] width 52 height 17
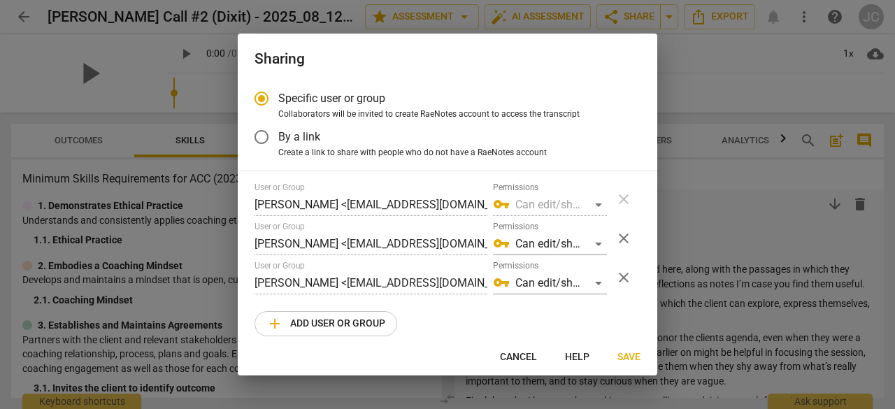
click at [341, 320] on span "add Add user or group" at bounding box center [325, 323] width 119 height 17
radio input "false"
click at [341, 320] on input "text" at bounding box center [370, 322] width 233 height 22
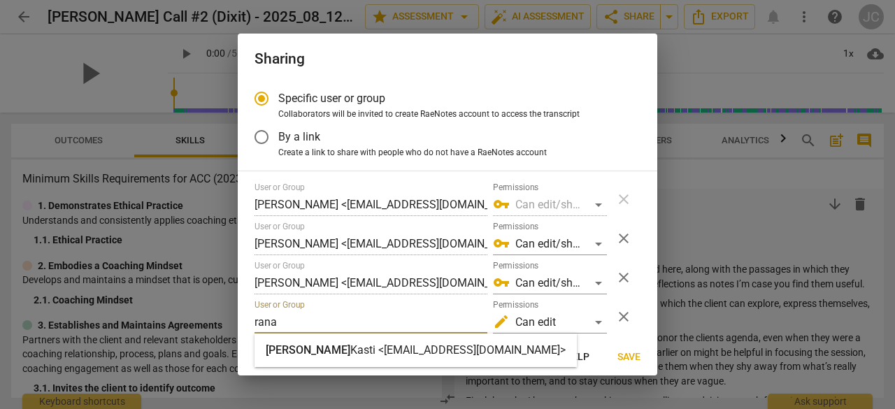
type input "rana"
click at [350, 354] on strong "Kasti <[EMAIL_ADDRESS][DOMAIN_NAME]>" at bounding box center [457, 349] width 215 height 13
radio input "false"
type input "[PERSON_NAME] <[EMAIL_ADDRESS][DOMAIN_NAME]>"
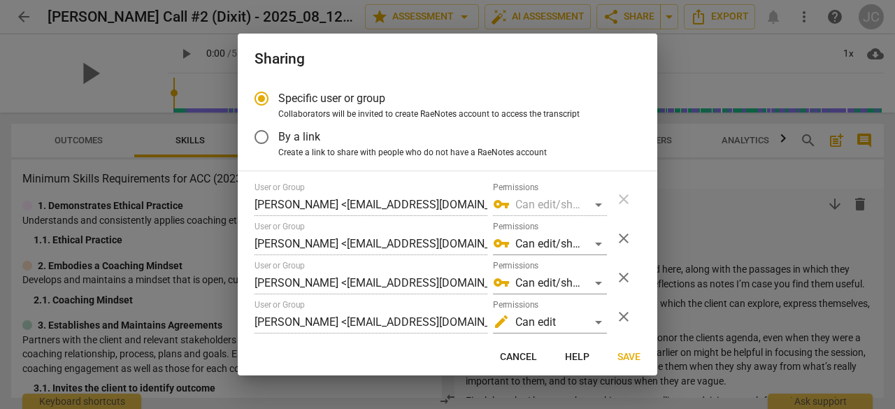
click at [630, 349] on button "Save" at bounding box center [628, 357] width 45 height 25
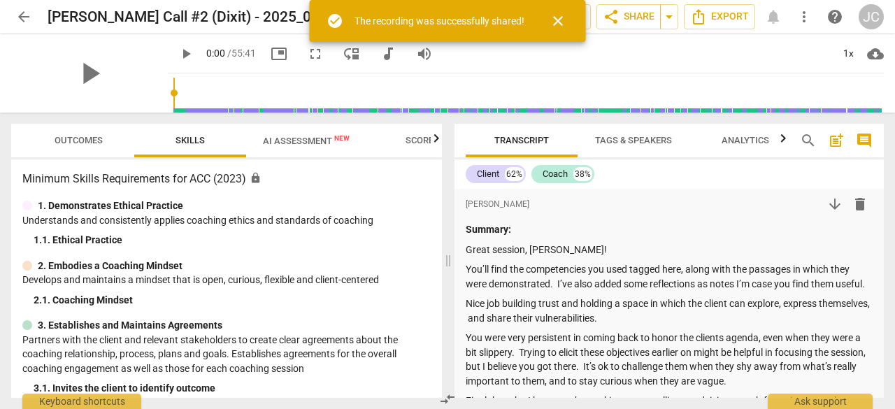
click at [23, 9] on span "arrow_back" at bounding box center [23, 16] width 17 height 17
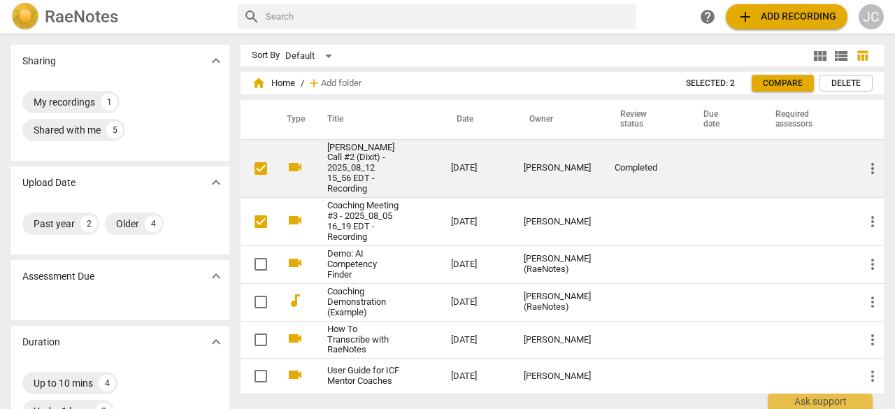
click at [257, 165] on input "checkbox" at bounding box center [260, 168] width 29 height 17
checkbox input "true"
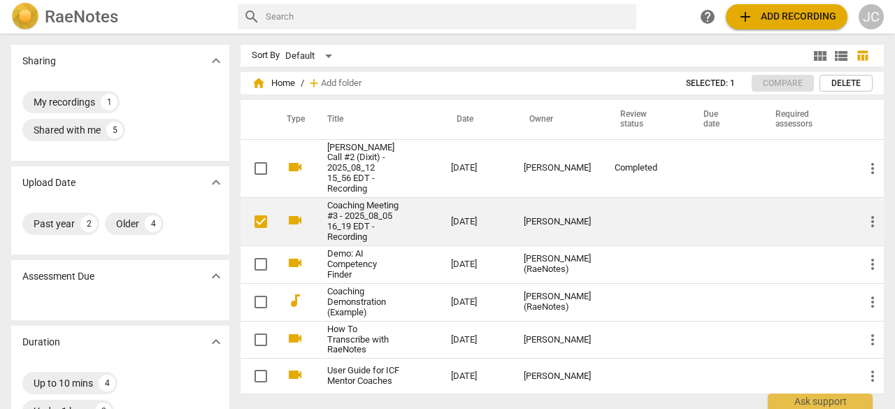
click at [256, 224] on input "checkbox" at bounding box center [260, 221] width 29 height 17
checkbox input "true"
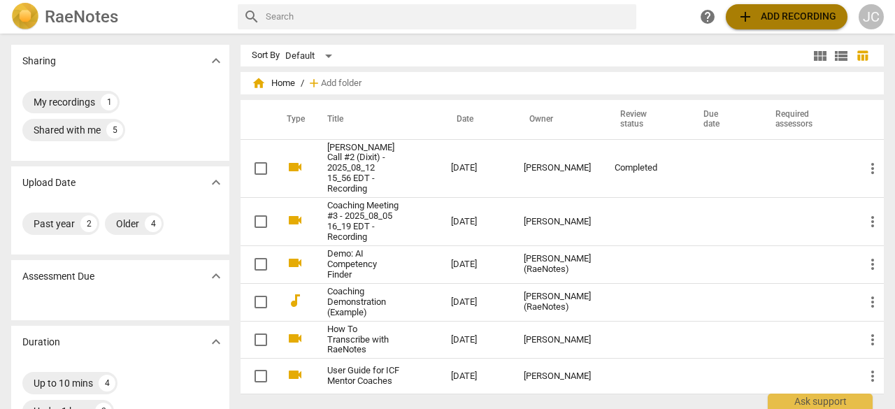
click at [778, 12] on span "add Add recording" at bounding box center [786, 16] width 99 height 17
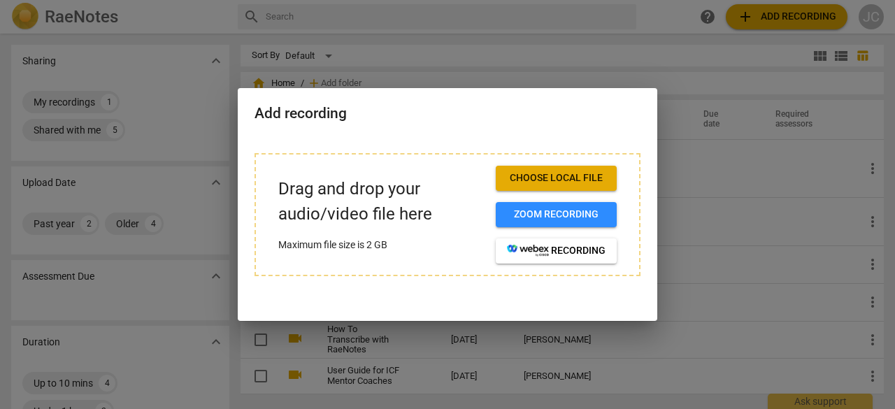
click at [696, 171] on div at bounding box center [447, 204] width 895 height 409
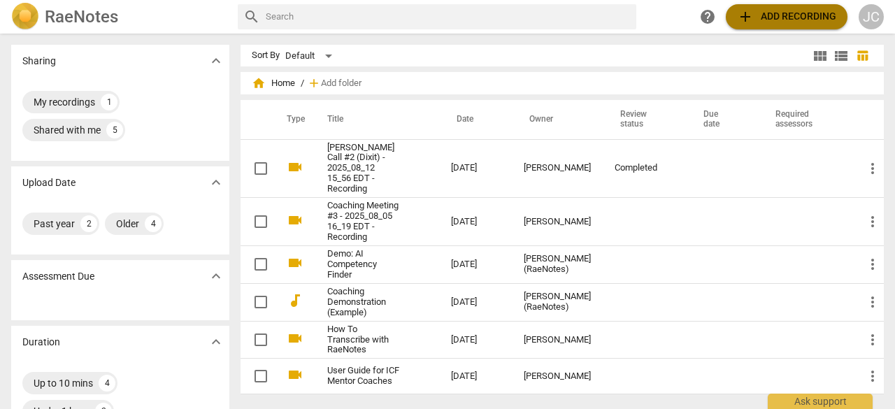
click at [800, 13] on span "add Add recording" at bounding box center [786, 16] width 99 height 17
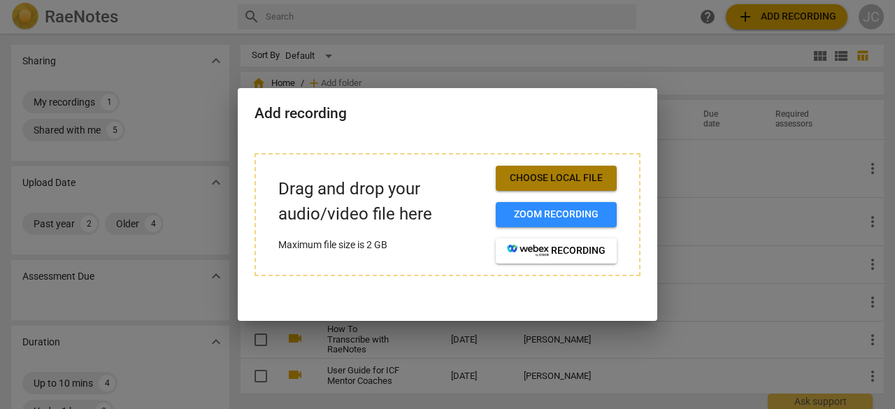
click at [565, 176] on span "Choose local file" at bounding box center [556, 178] width 99 height 14
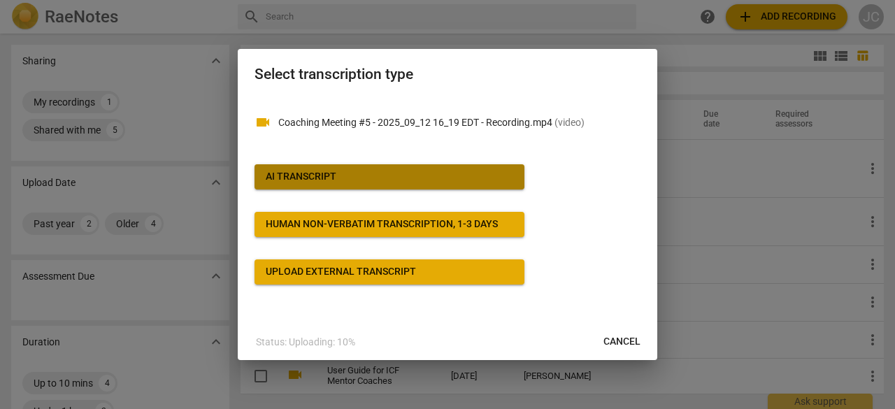
click at [333, 172] on div "AI Transcript" at bounding box center [301, 177] width 71 height 14
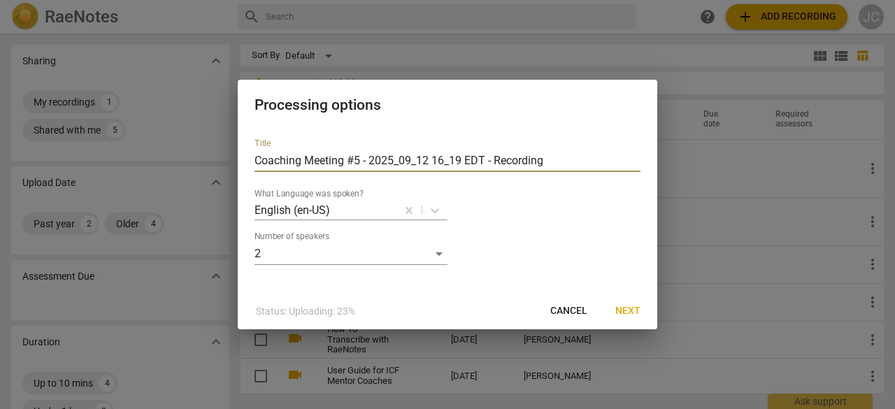
drag, startPoint x: 552, startPoint y: 161, endPoint x: 250, endPoint y: 160, distance: 301.9
click at [250, 160] on div "Title Coaching Meeting #5 - 2025_09_12 16_19 EDT - Recording What Language was …" at bounding box center [447, 210] width 419 height 166
click at [630, 310] on span "Next" at bounding box center [627, 311] width 25 height 14
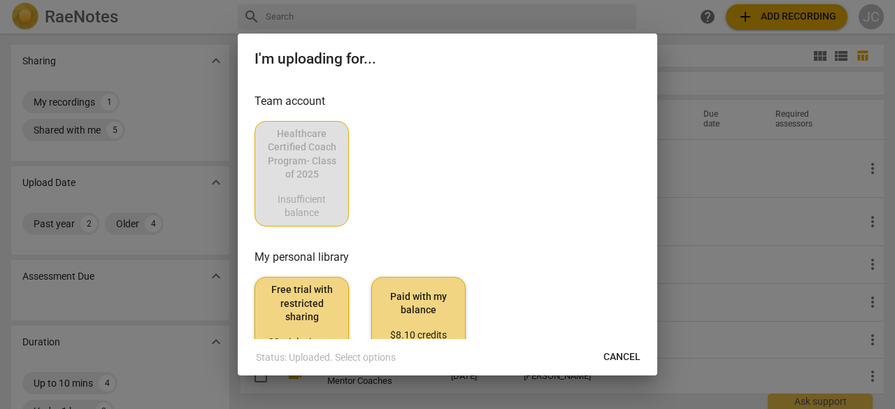
scroll to position [55, 0]
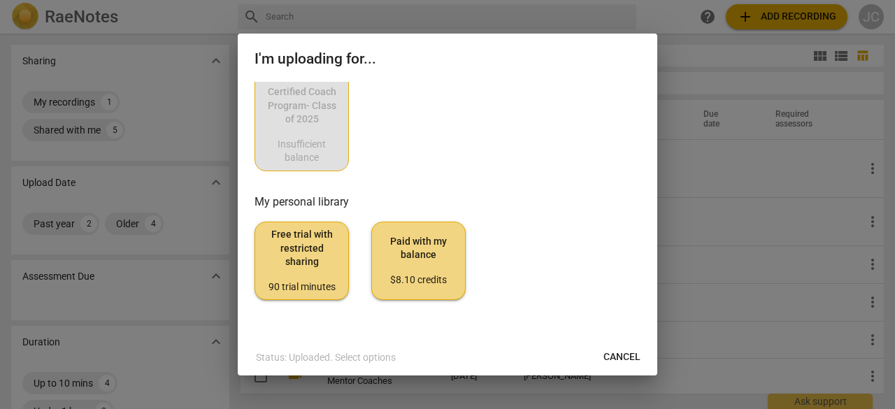
click at [410, 251] on span "Paid with my balance $8.10 credits" at bounding box center [418, 261] width 71 height 52
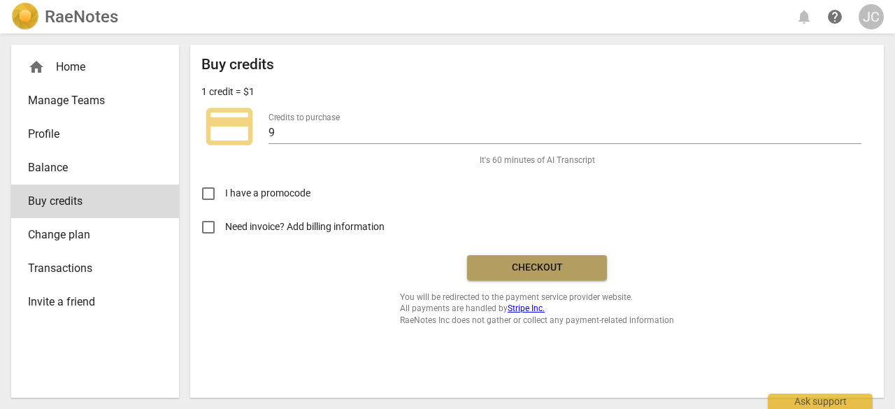
click at [534, 259] on button "Checkout" at bounding box center [537, 267] width 140 height 25
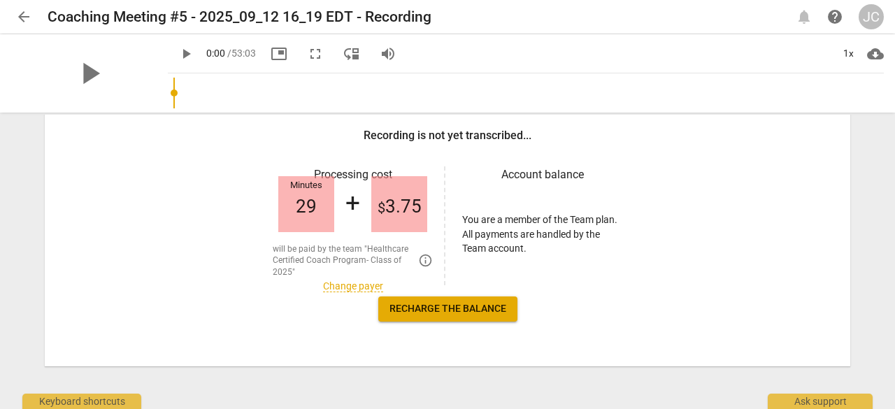
scroll to position [222, 0]
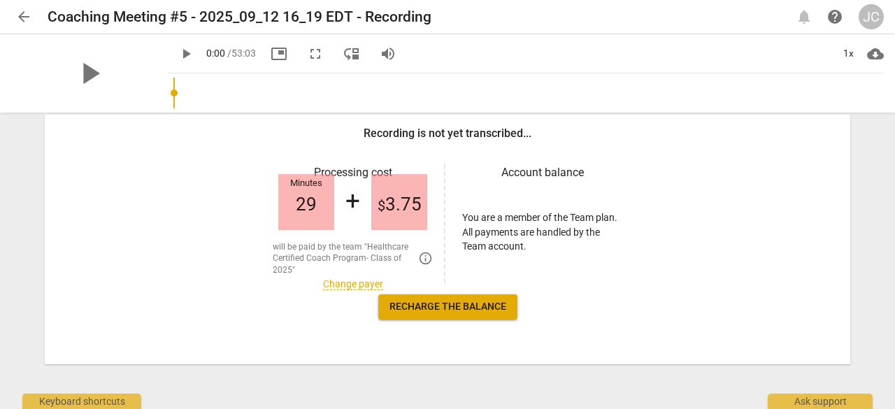
click at [23, 20] on span "arrow_back" at bounding box center [23, 16] width 17 height 17
